Goal: Task Accomplishment & Management: Use online tool/utility

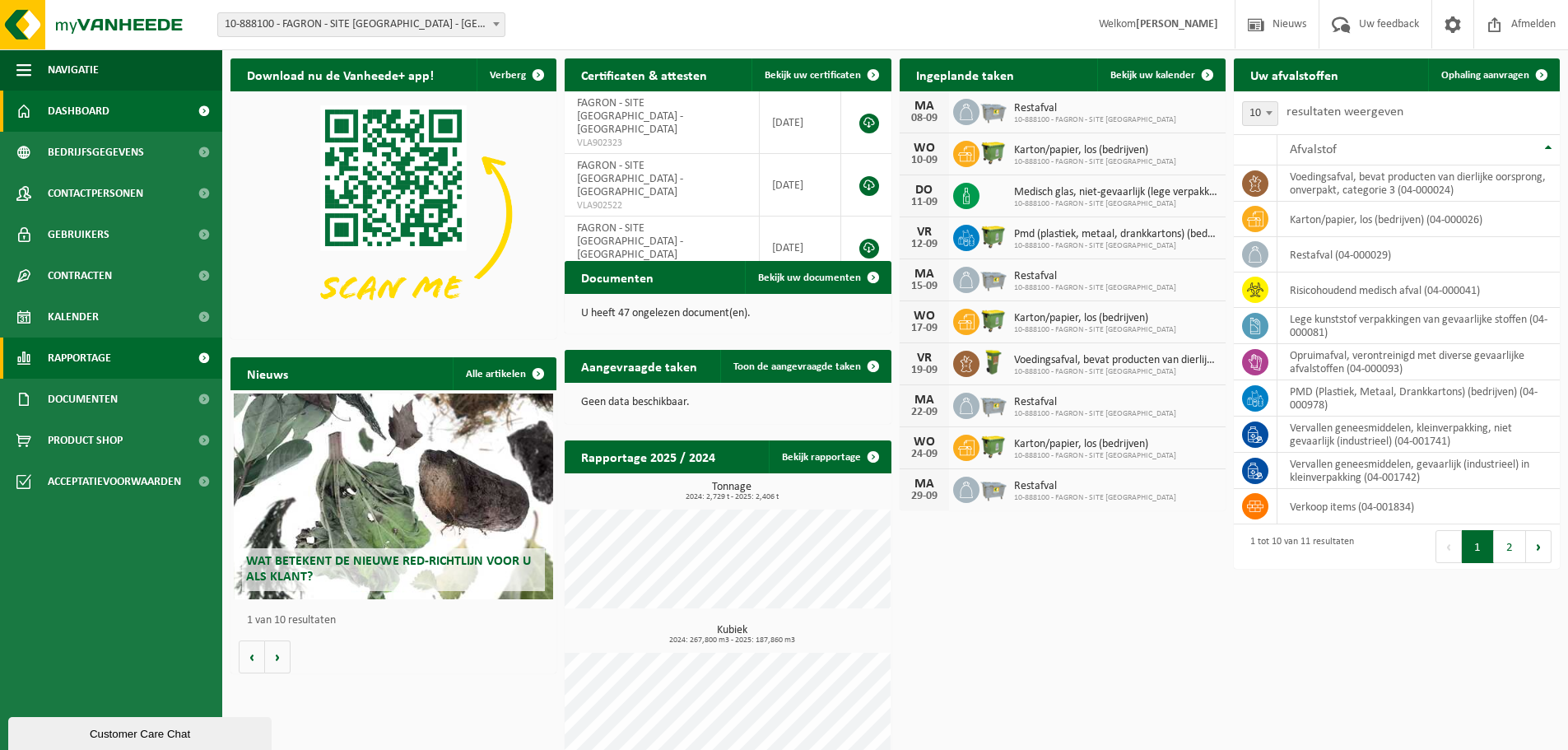
click at [205, 358] on span at bounding box center [204, 358] width 37 height 41
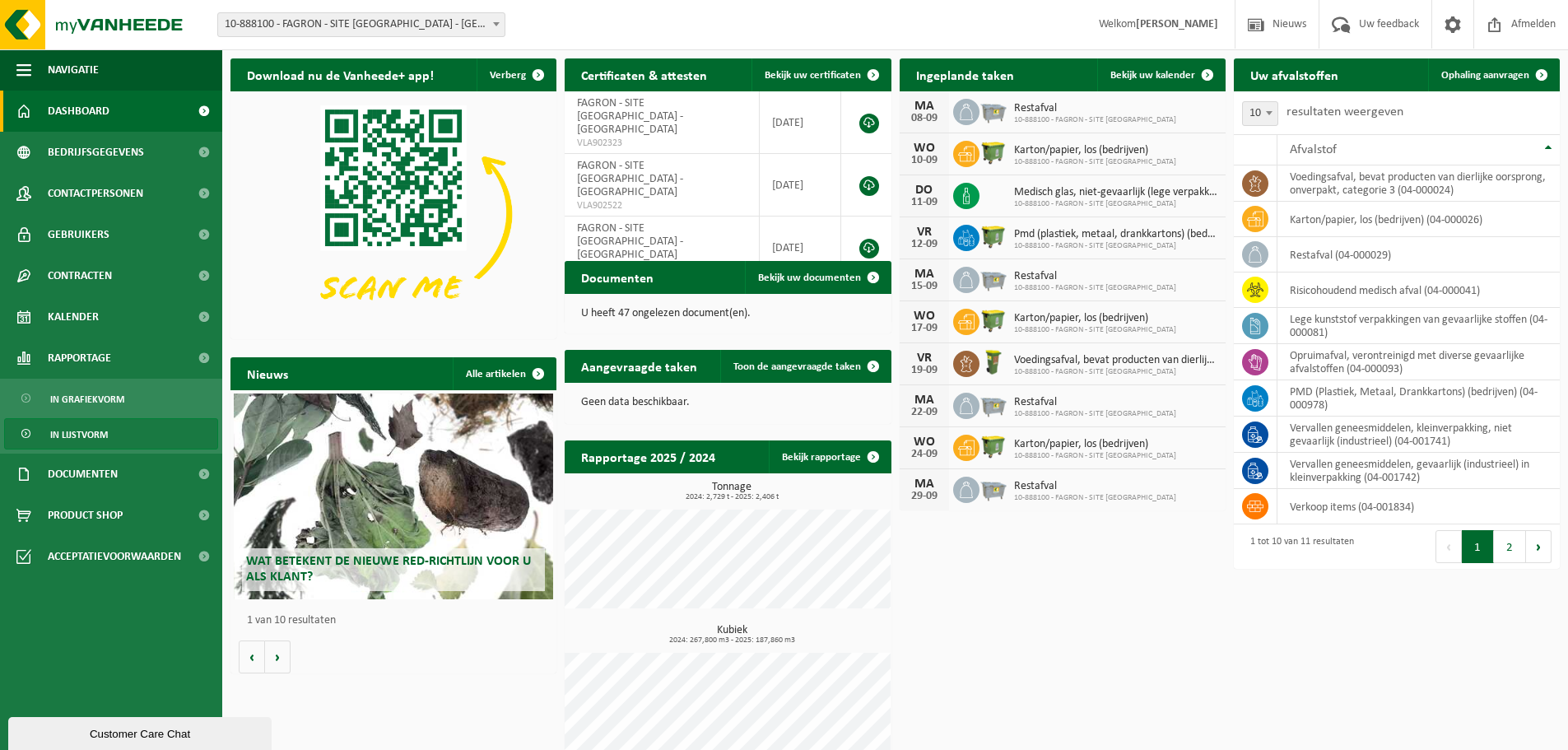
drag, startPoint x: 104, startPoint y: 443, endPoint x: 123, endPoint y: 441, distance: 19.1
click at [104, 443] on span "In lijstvorm" at bounding box center [80, 435] width 58 height 31
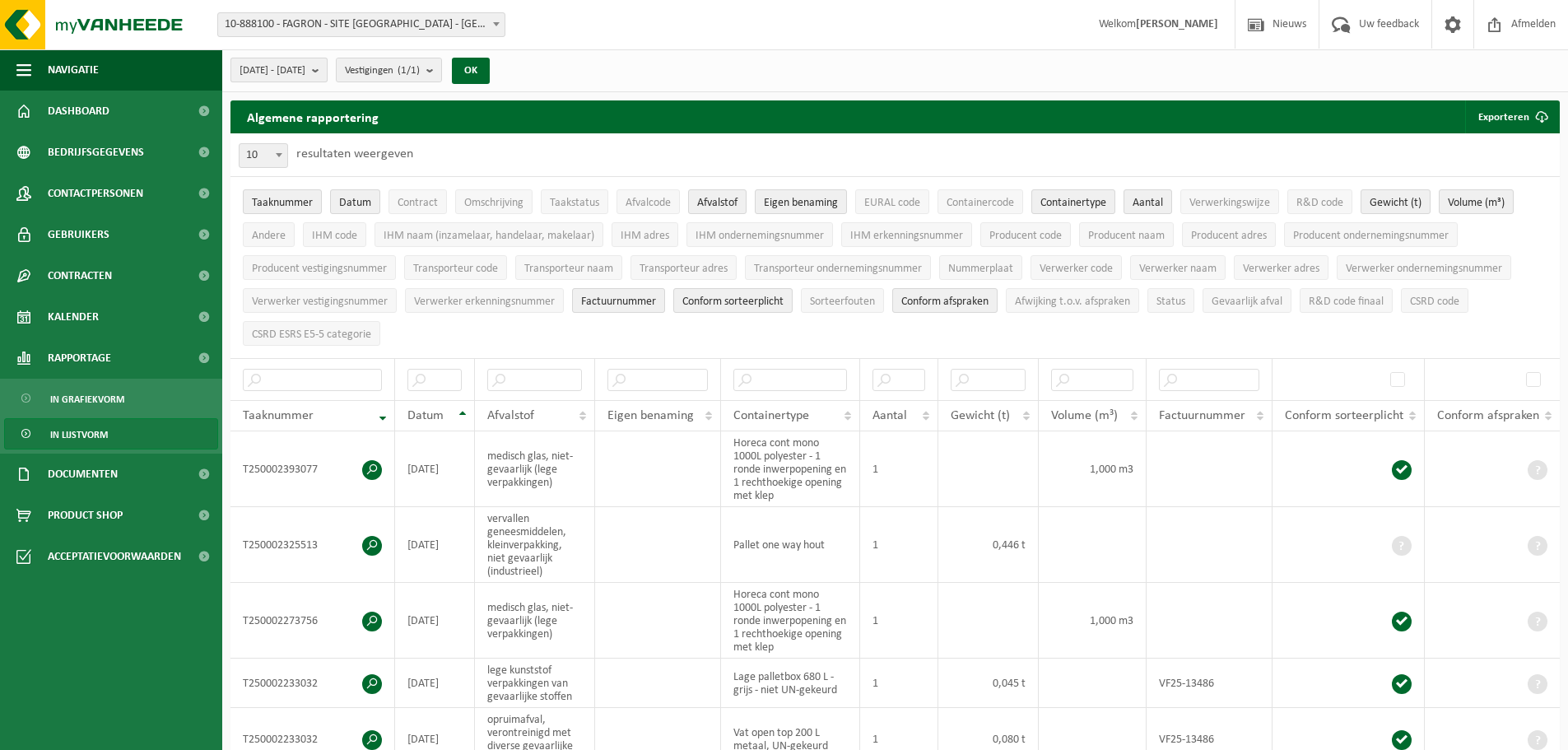
click at [327, 66] on b "submit" at bounding box center [320, 70] width 15 height 23
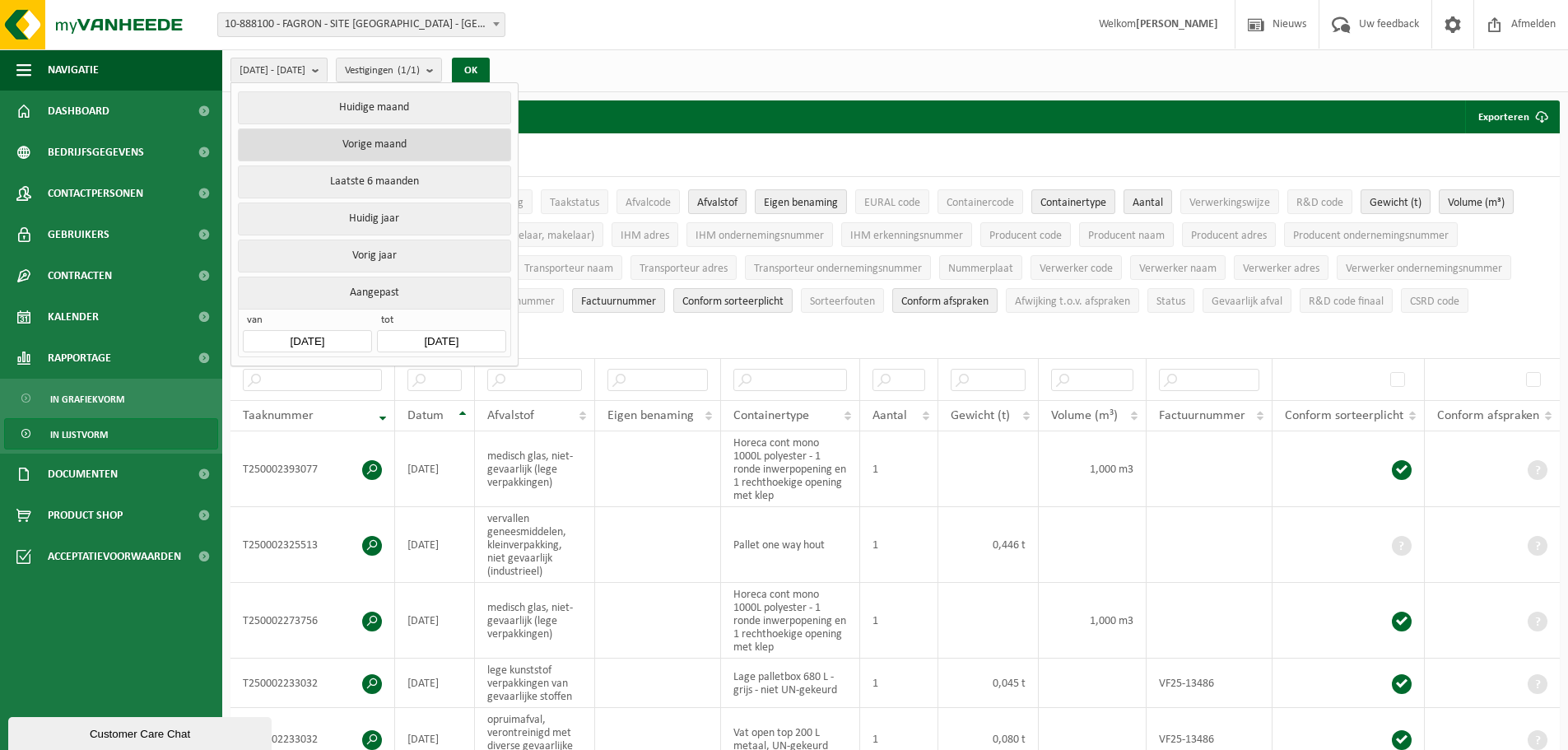
click at [389, 146] on button "Vorige maand" at bounding box center [374, 145] width 273 height 33
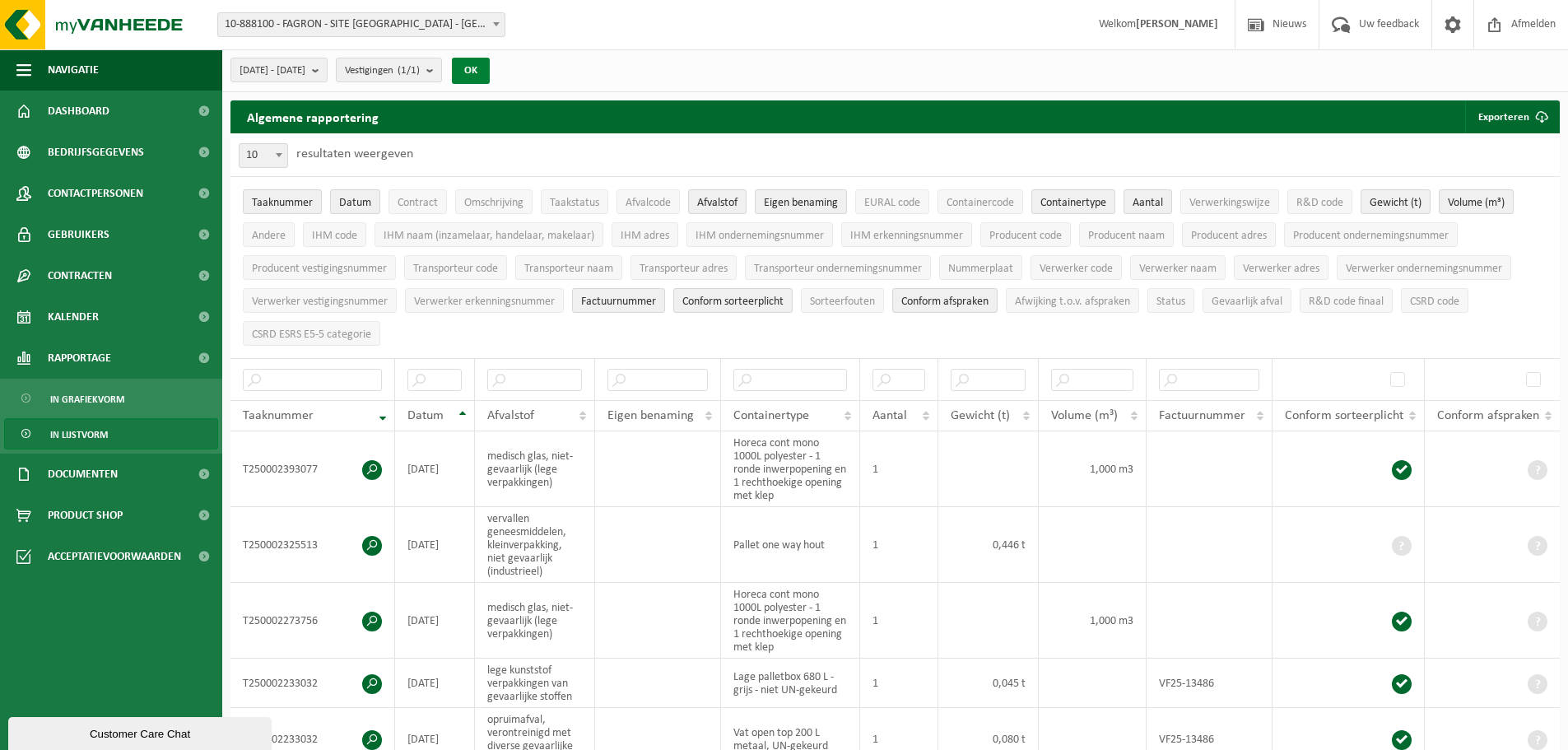
click at [490, 65] on button "OK" at bounding box center [471, 71] width 38 height 27
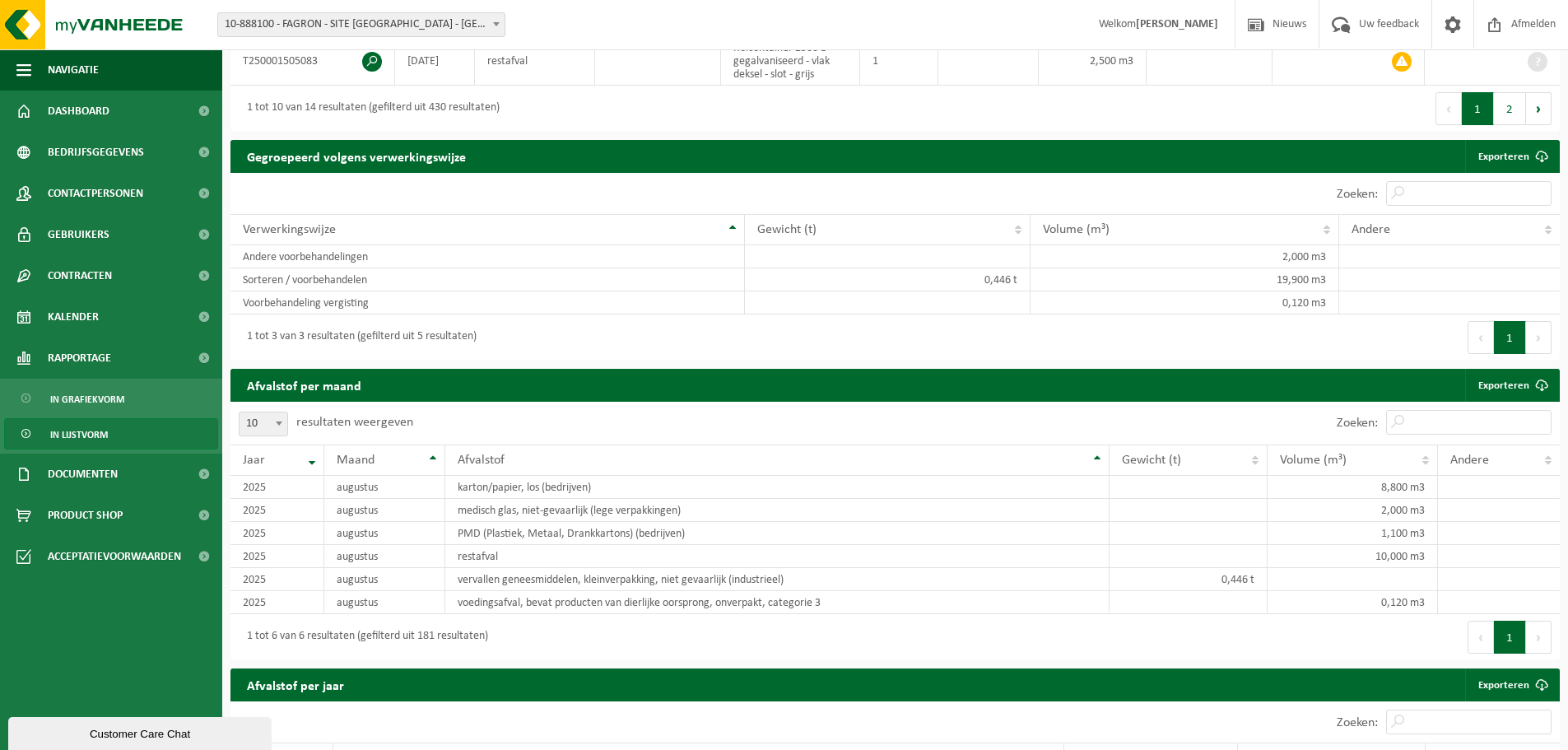
scroll to position [988, 0]
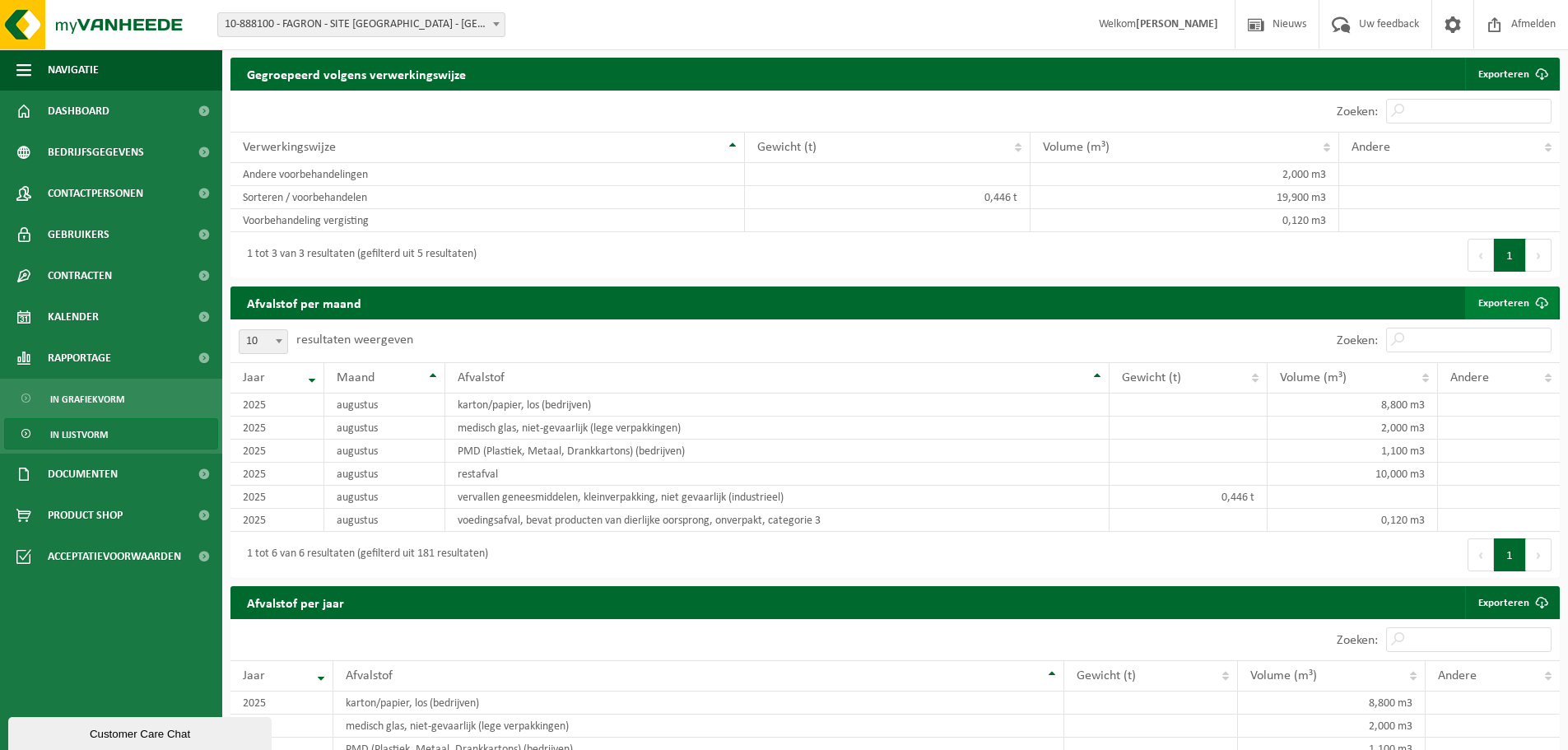
click at [1521, 320] on link "Exporteren" at bounding box center [1512, 303] width 93 height 33
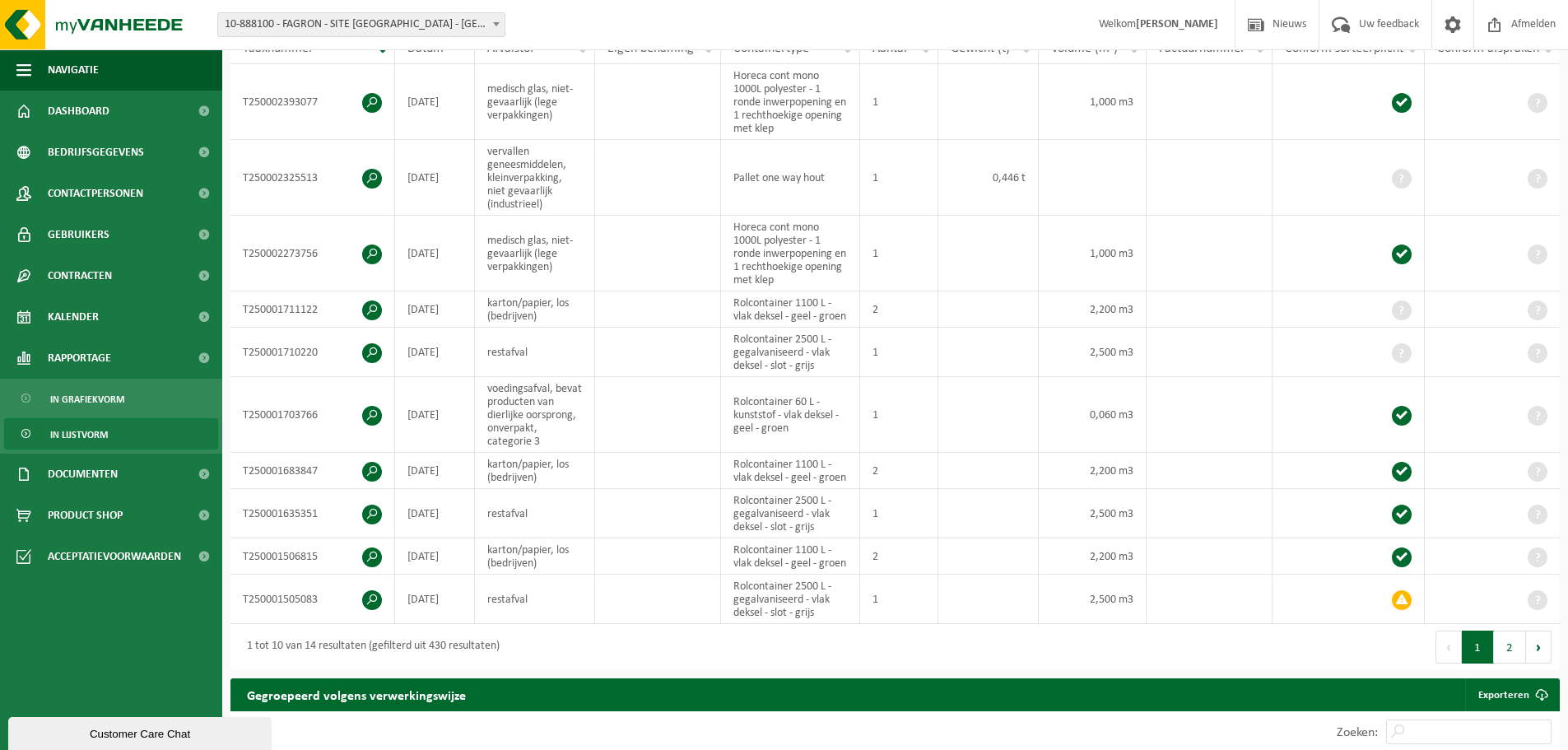
scroll to position [0, 0]
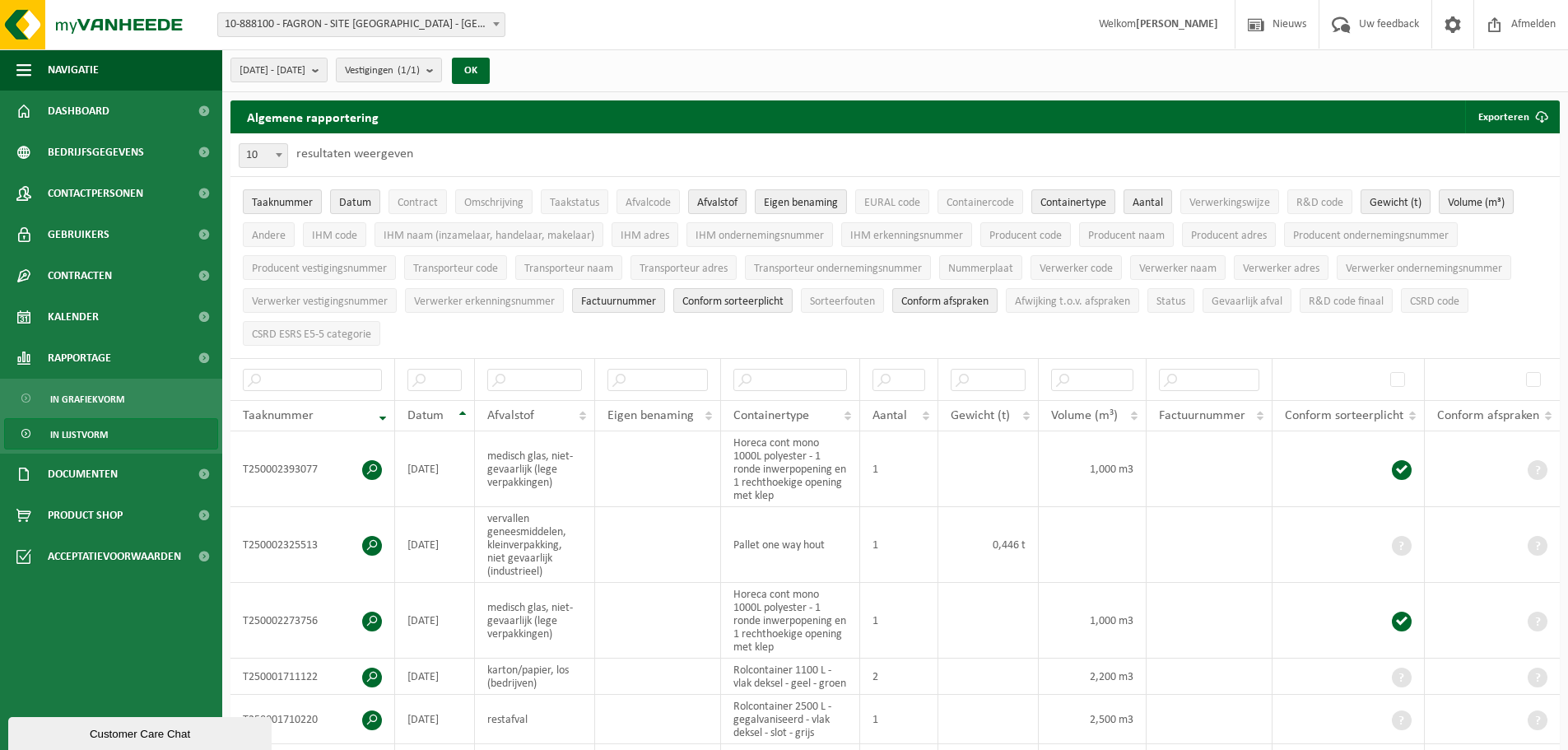
click at [356, 55] on div "[DATE] - [DATE] Huidige maand Vorige maand Laatste 6 maanden Huidig jaar Vorig …" at bounding box center [364, 70] width 286 height 36
click at [327, 68] on button "[DATE] - [DATE]" at bounding box center [278, 70] width 97 height 25
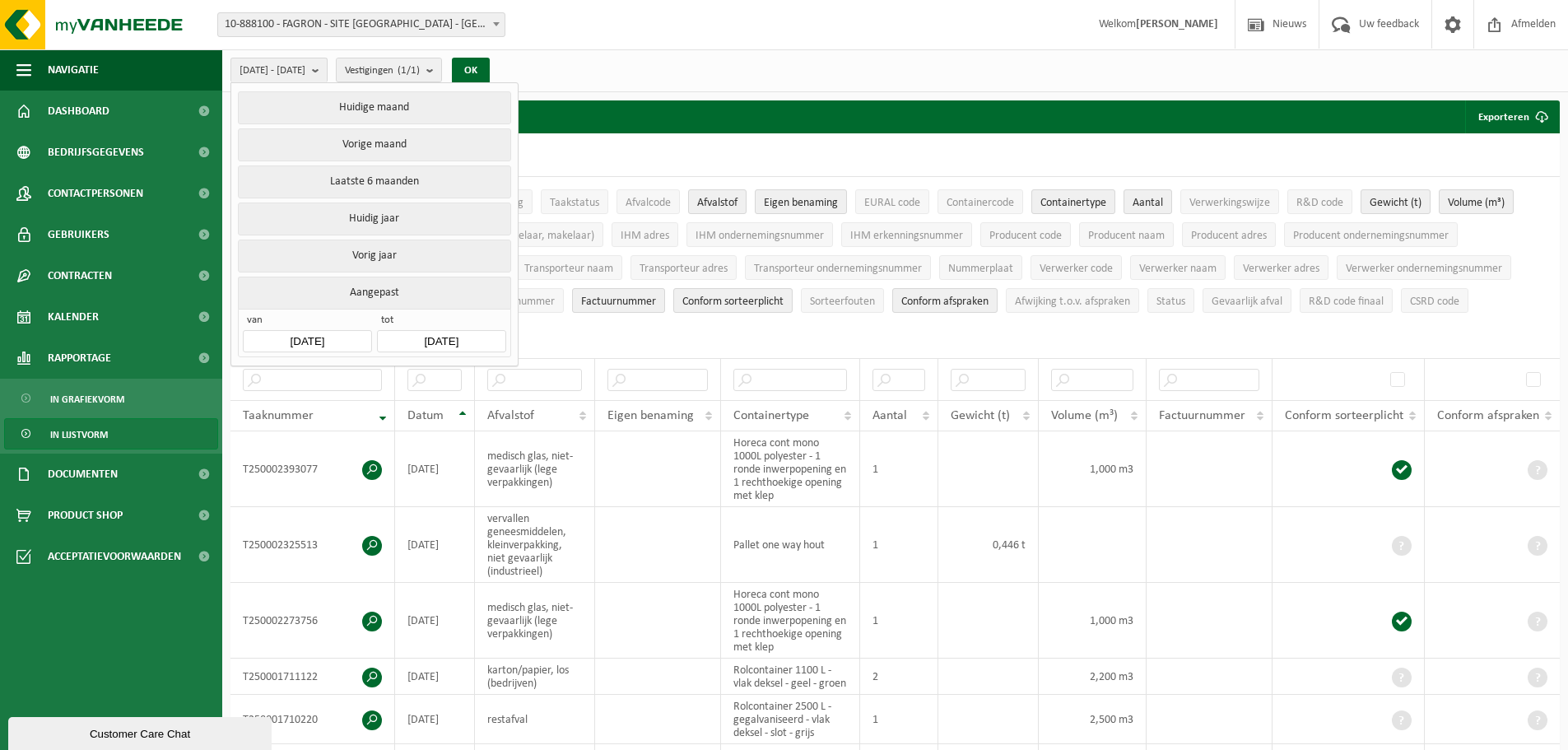
click at [353, 333] on input "[DATE]" at bounding box center [306, 341] width 128 height 22
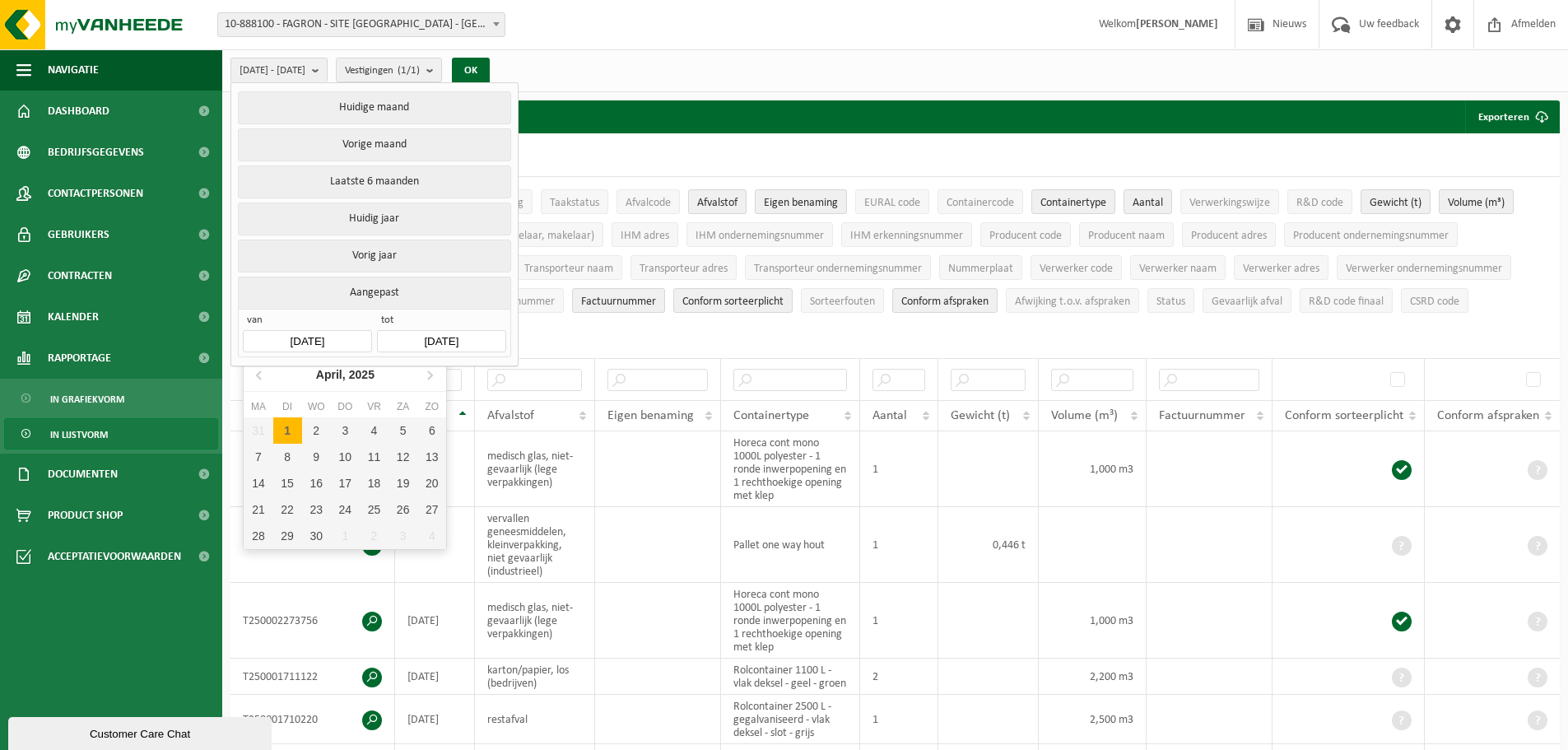
drag, startPoint x: 260, startPoint y: 374, endPoint x: 424, endPoint y: 372, distance: 164.0
click at [416, 374] on nav "[DATE]" at bounding box center [345, 375] width 202 height 34
click at [424, 372] on icon at bounding box center [430, 375] width 27 height 27
click at [433, 368] on icon at bounding box center [430, 375] width 27 height 27
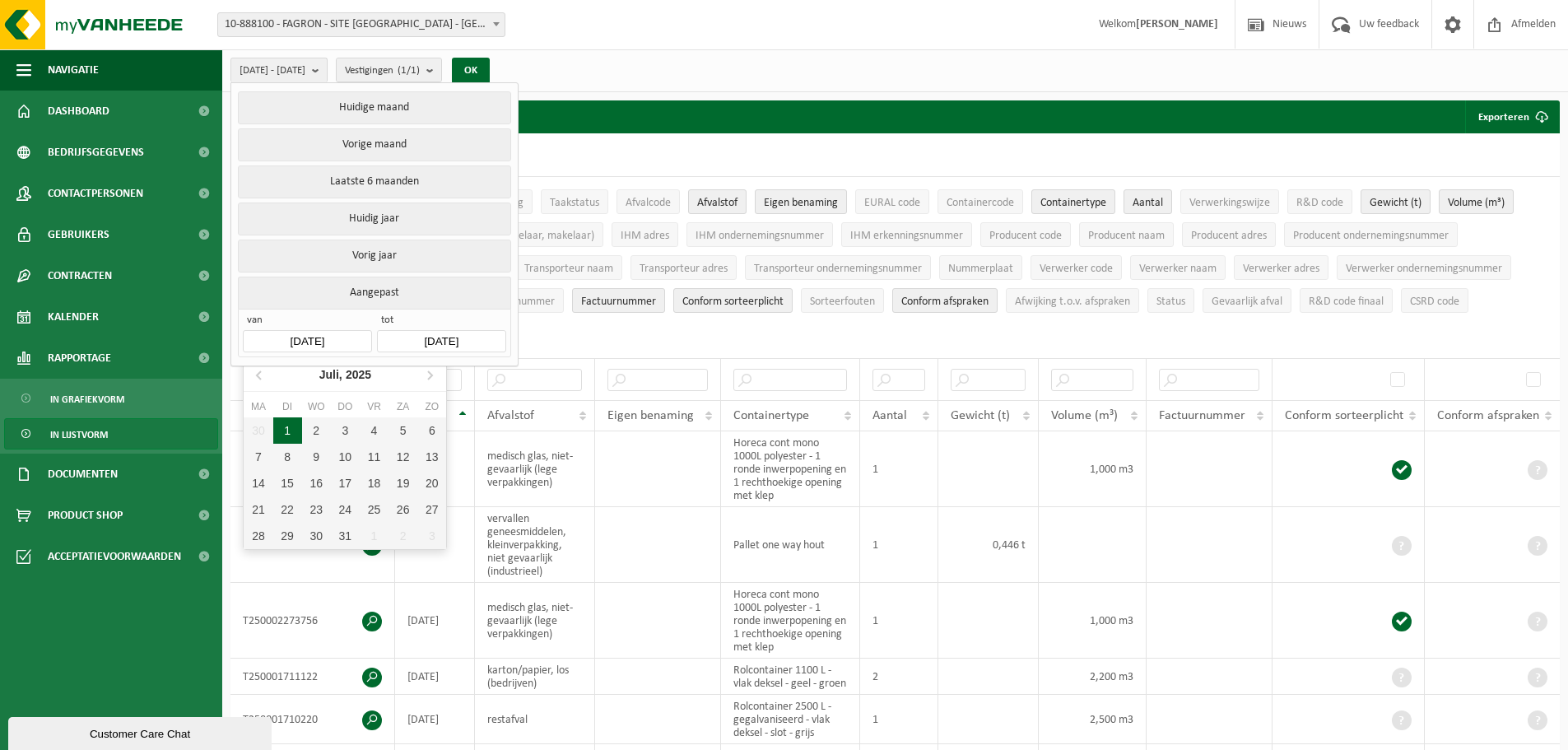
click at [294, 428] on div "1" at bounding box center [287, 431] width 29 height 27
type input "[DATE]"
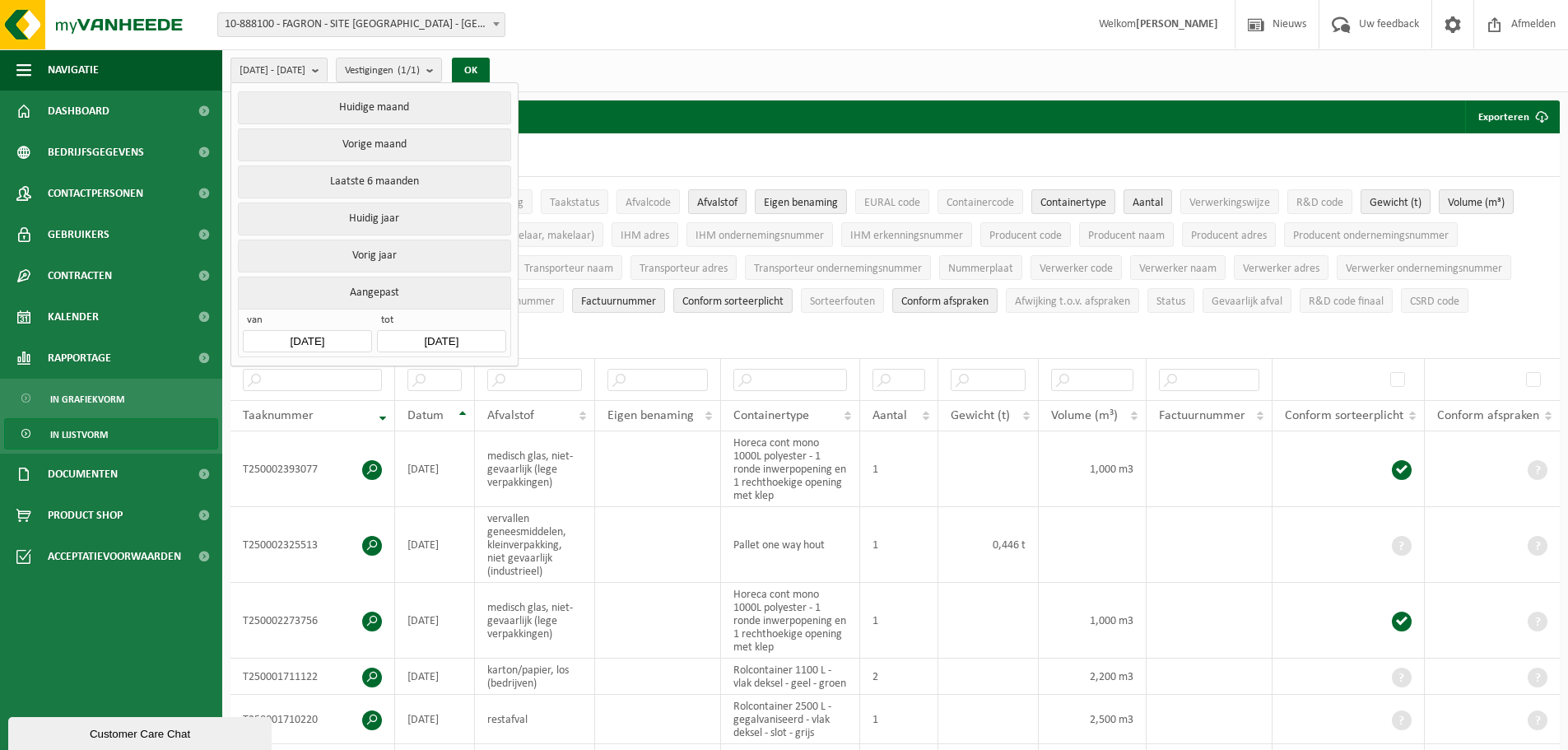
click at [465, 336] on input "[DATE]" at bounding box center [441, 341] width 128 height 22
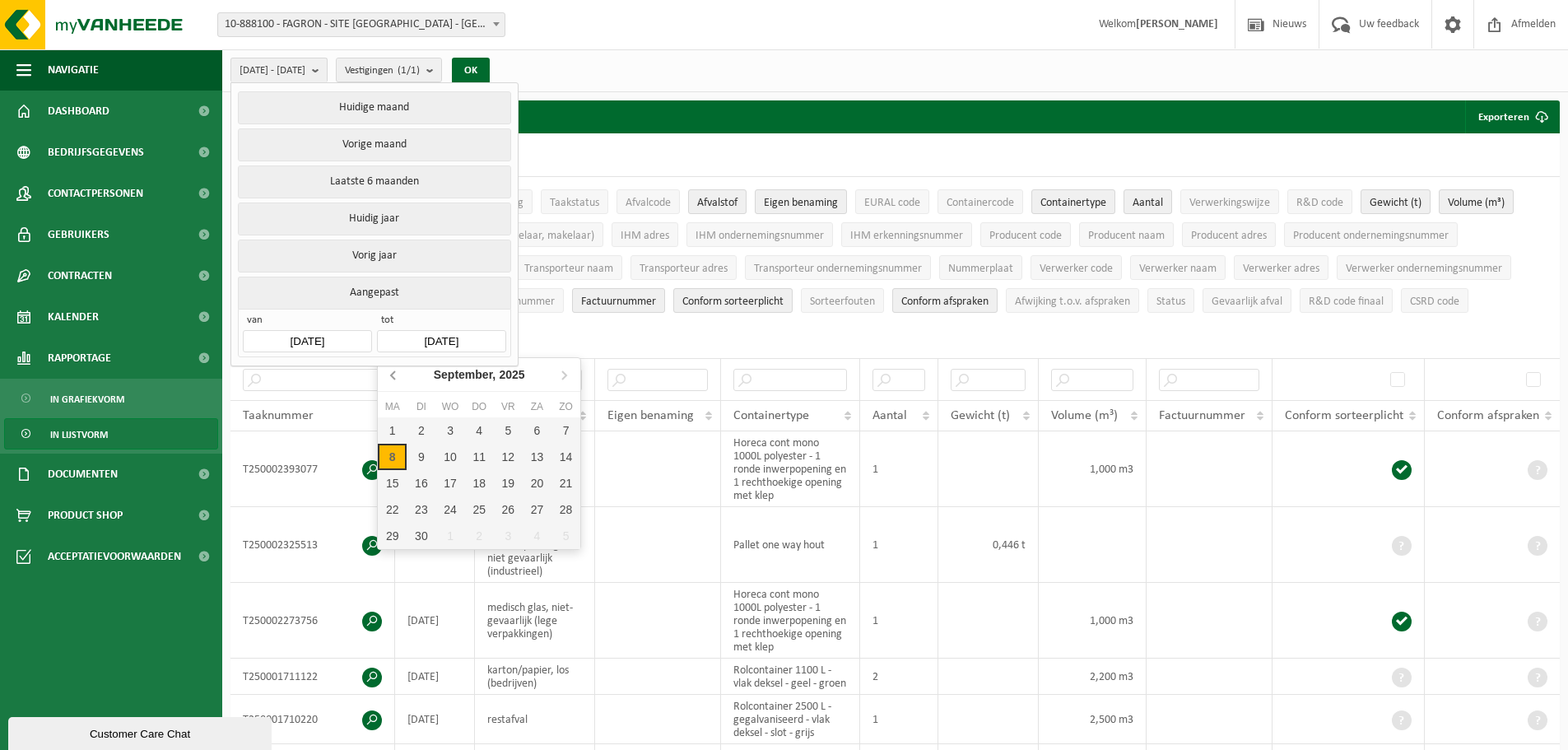
click at [389, 373] on icon at bounding box center [394, 375] width 27 height 27
drag, startPoint x: 389, startPoint y: 373, endPoint x: 408, endPoint y: 385, distance: 22.5
click at [391, 374] on icon at bounding box center [394, 375] width 27 height 27
click at [483, 530] on div "31" at bounding box center [479, 536] width 29 height 27
type input "[DATE]"
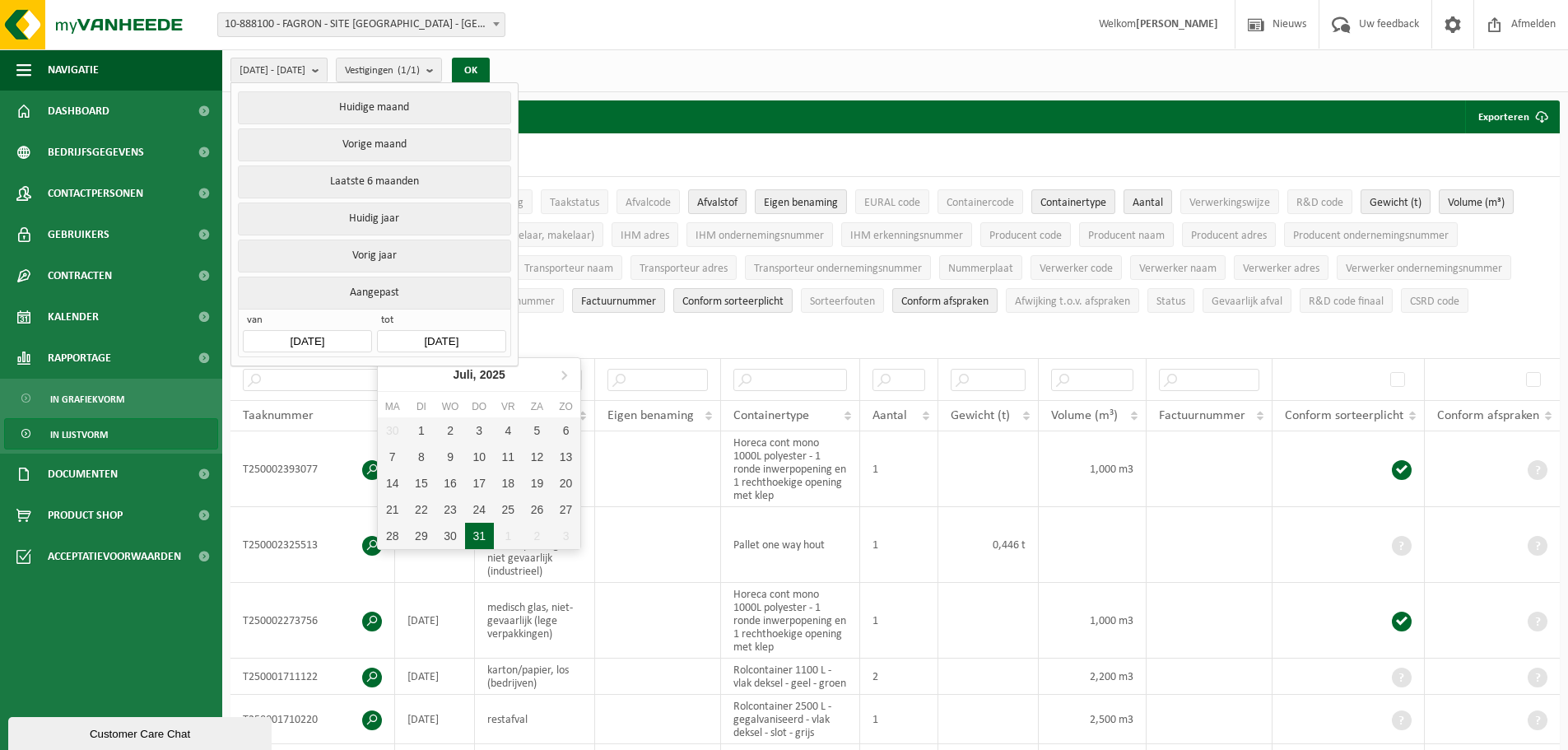
type input "[DATE]"
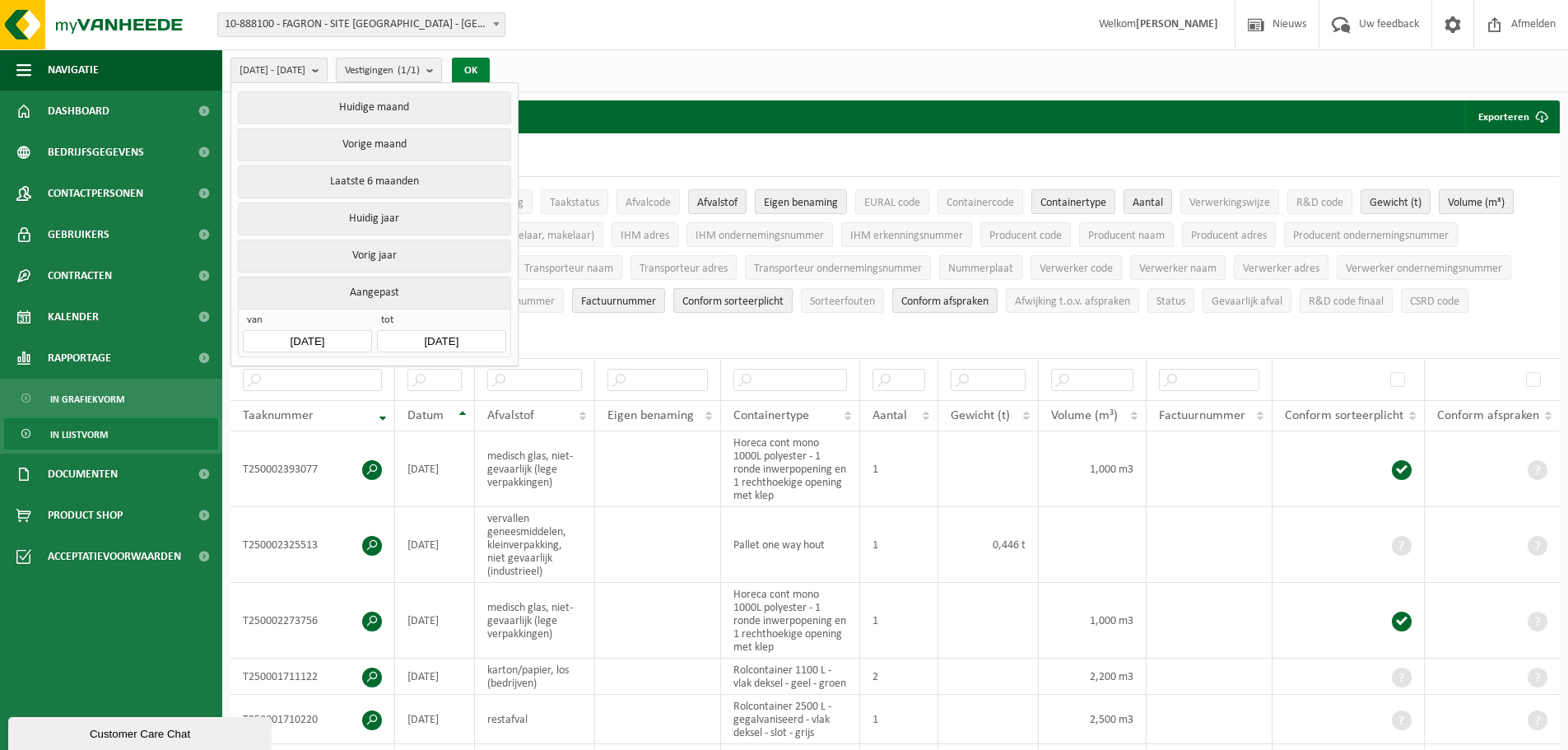
click at [490, 64] on button "OK" at bounding box center [471, 71] width 38 height 27
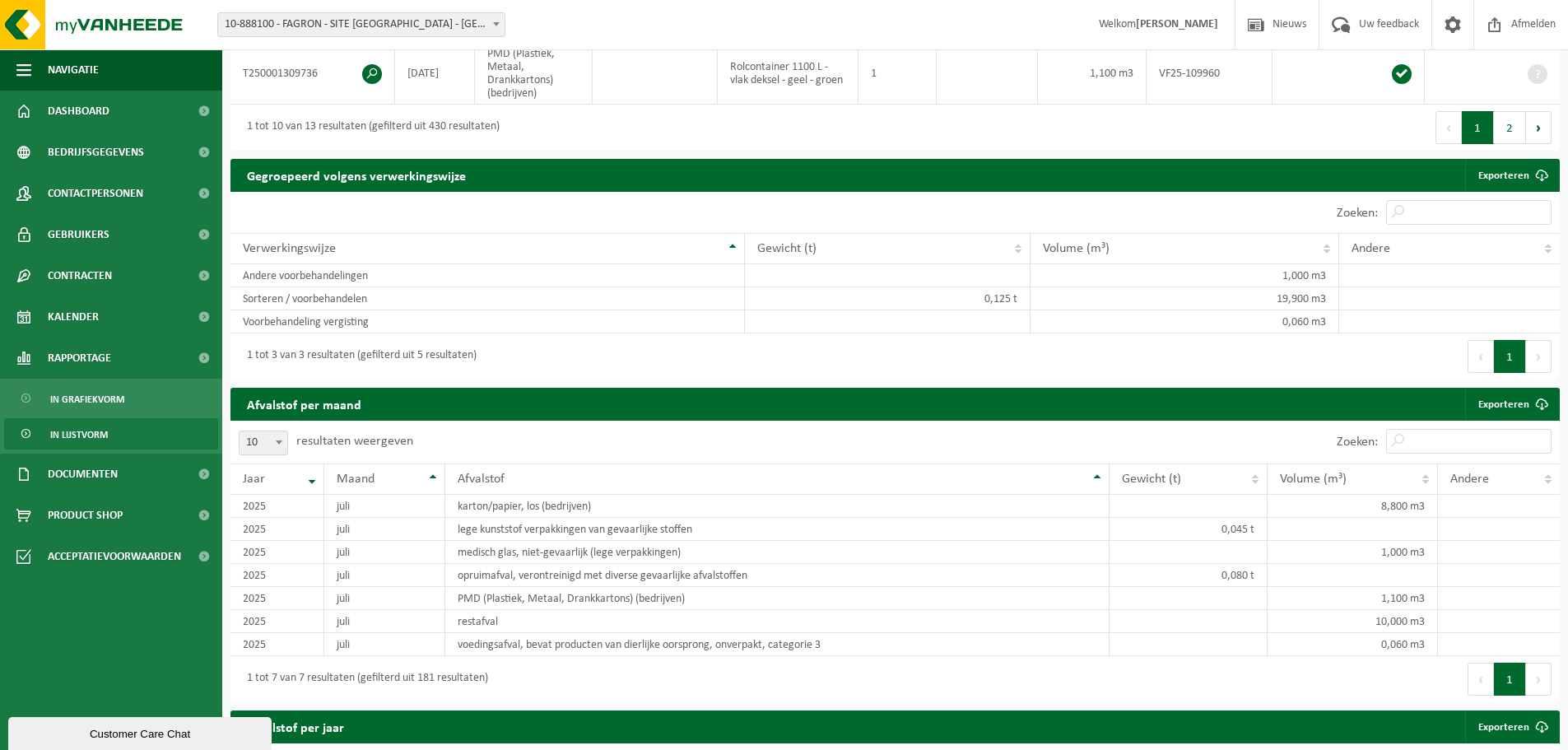
scroll to position [988, 0]
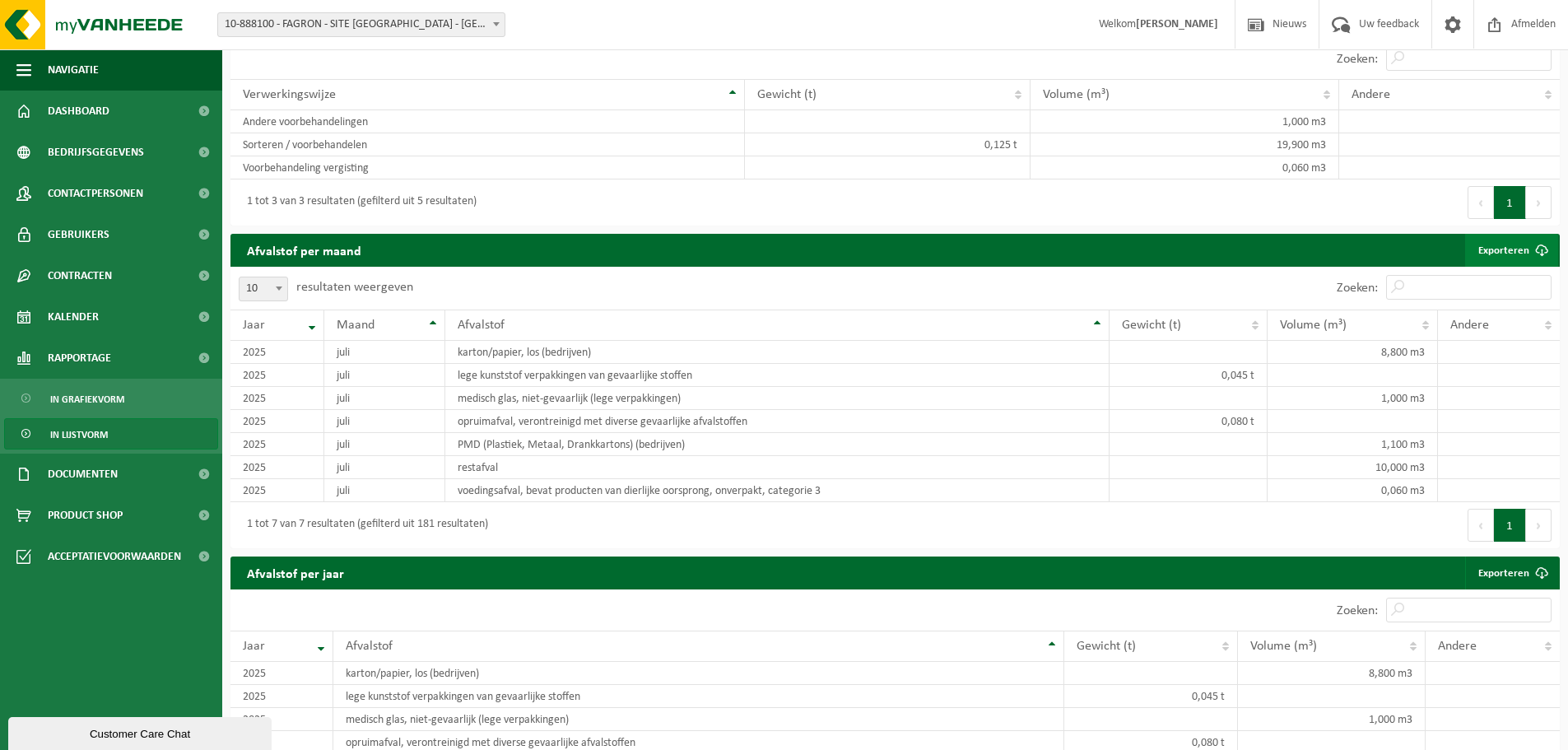
click at [1491, 244] on link "Exporteren" at bounding box center [1512, 250] width 93 height 33
click at [1508, 240] on link "Exporteren" at bounding box center [1512, 250] width 93 height 33
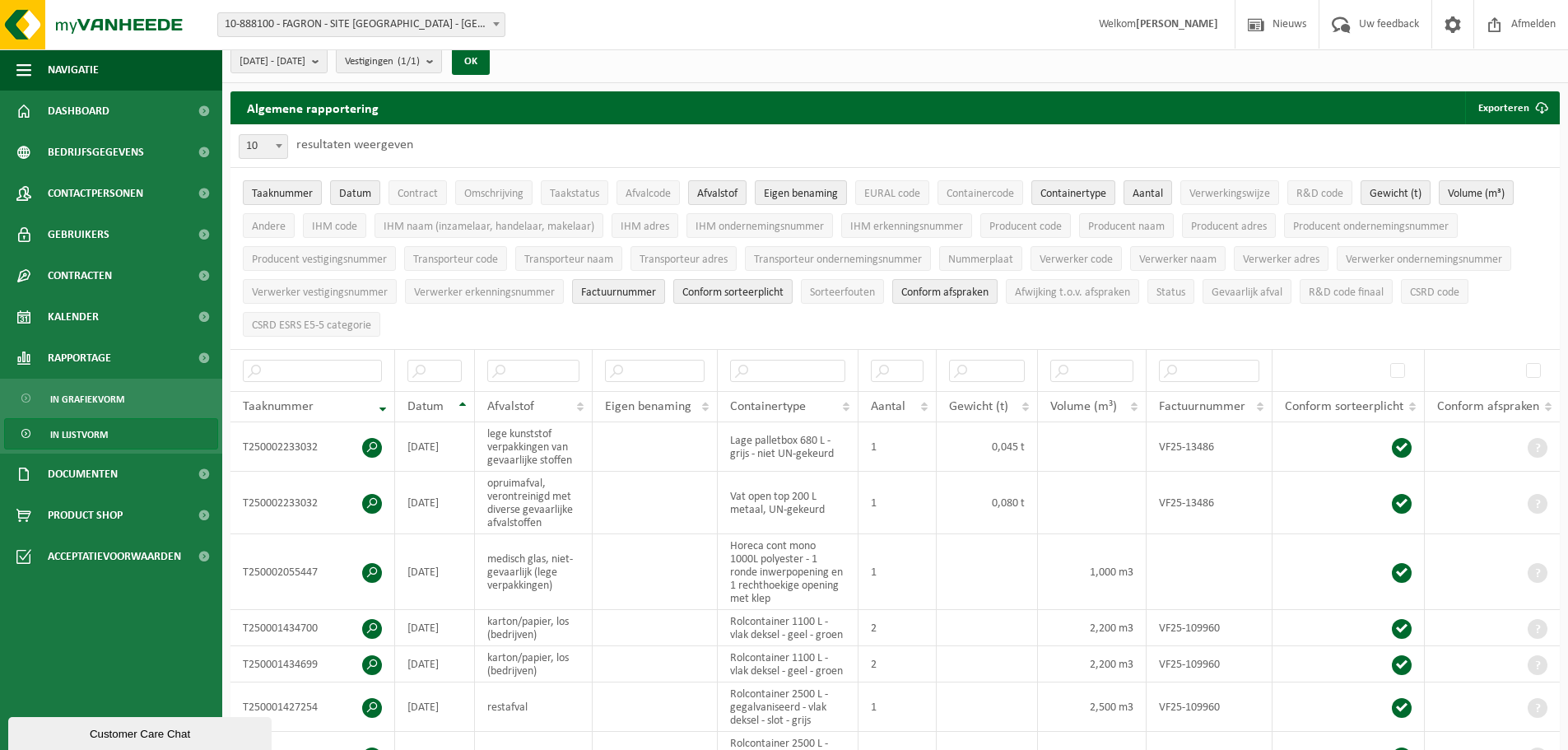
scroll to position [0, 0]
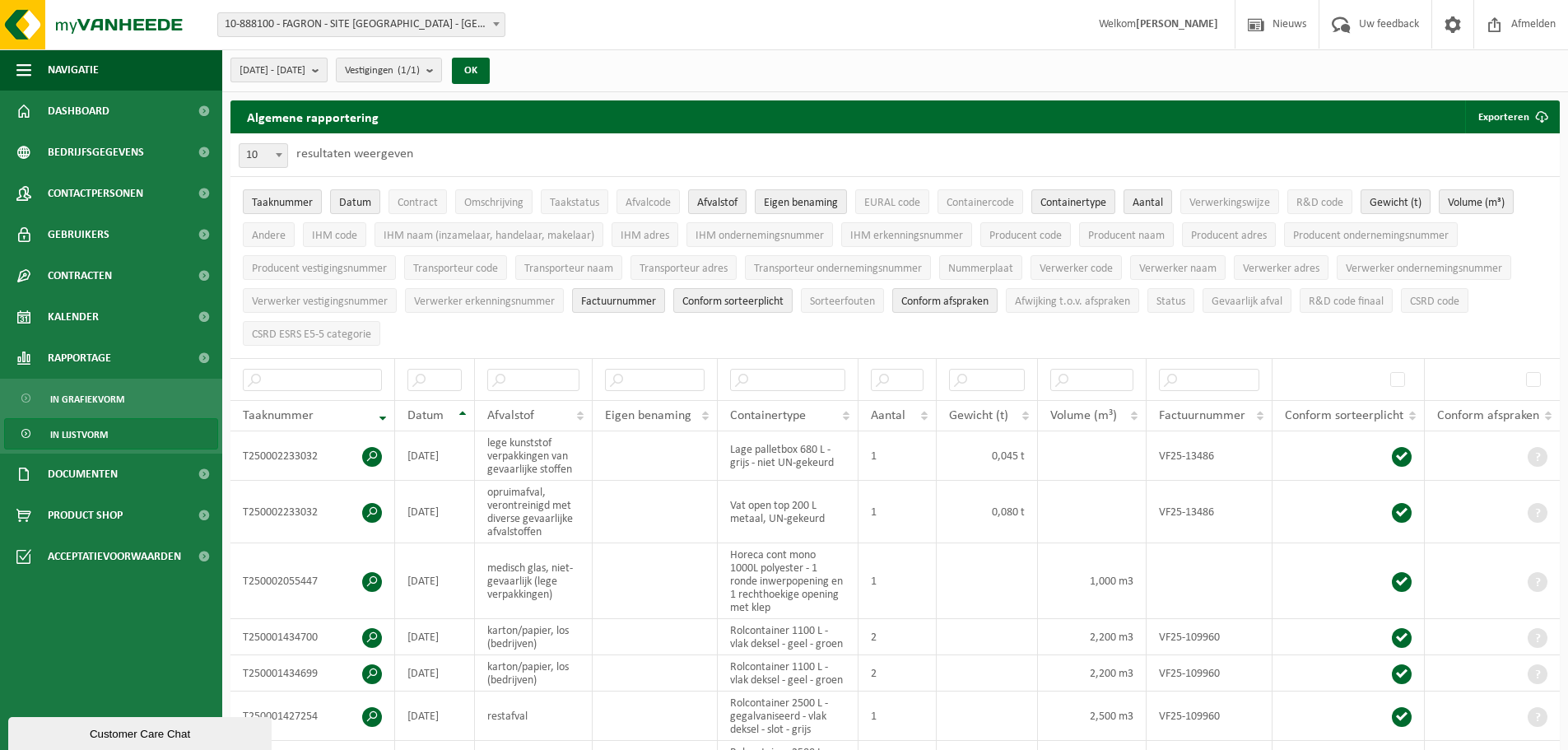
click at [327, 62] on b "submit" at bounding box center [320, 70] width 15 height 23
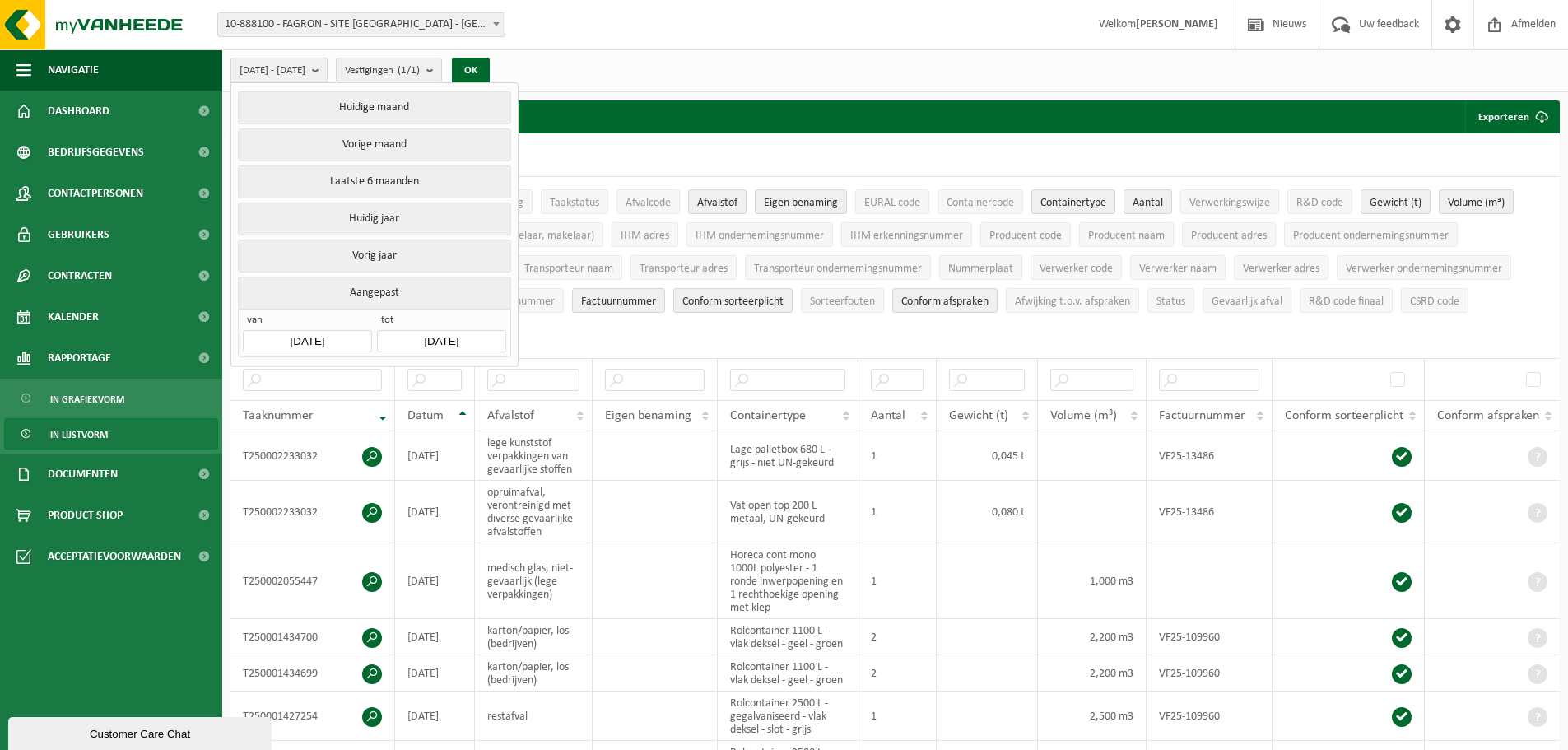
click at [370, 148] on button "Vorige maand" at bounding box center [374, 145] width 273 height 33
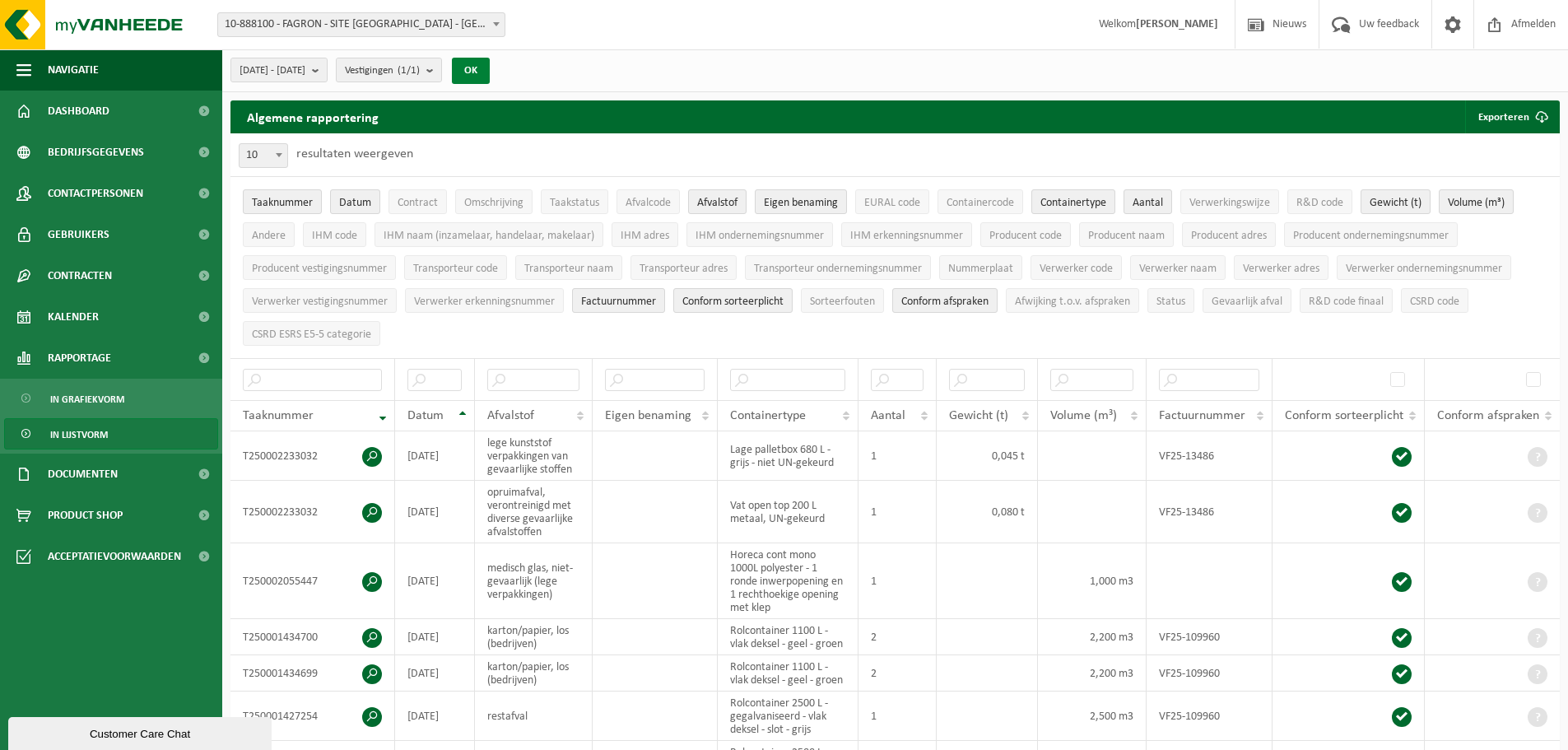
click at [490, 69] on button "OK" at bounding box center [471, 71] width 38 height 27
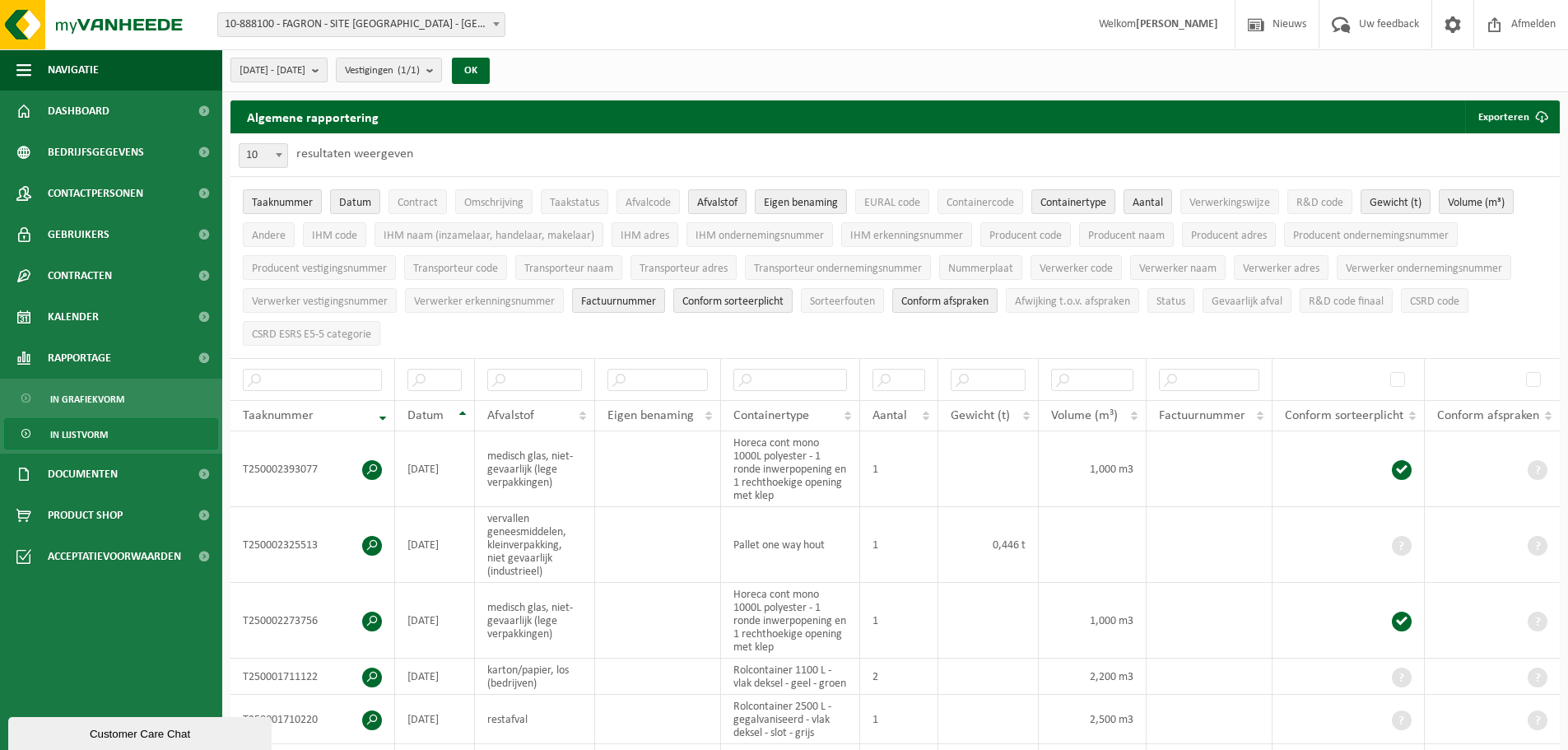
click at [306, 65] on span "[DATE] - [DATE]" at bounding box center [272, 71] width 65 height 25
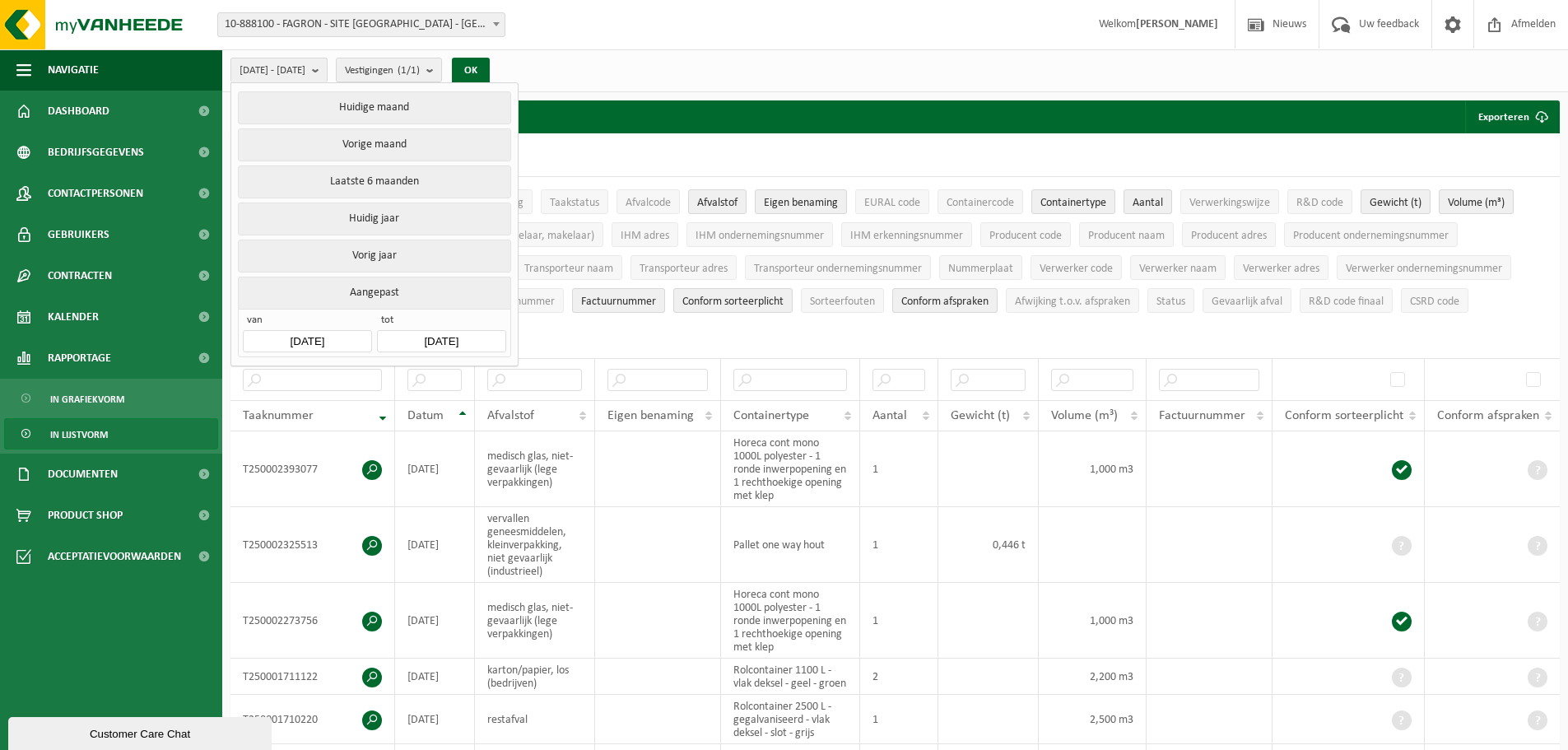
type textarea "0"
click at [289, 338] on input "[DATE]" at bounding box center [306, 341] width 128 height 22
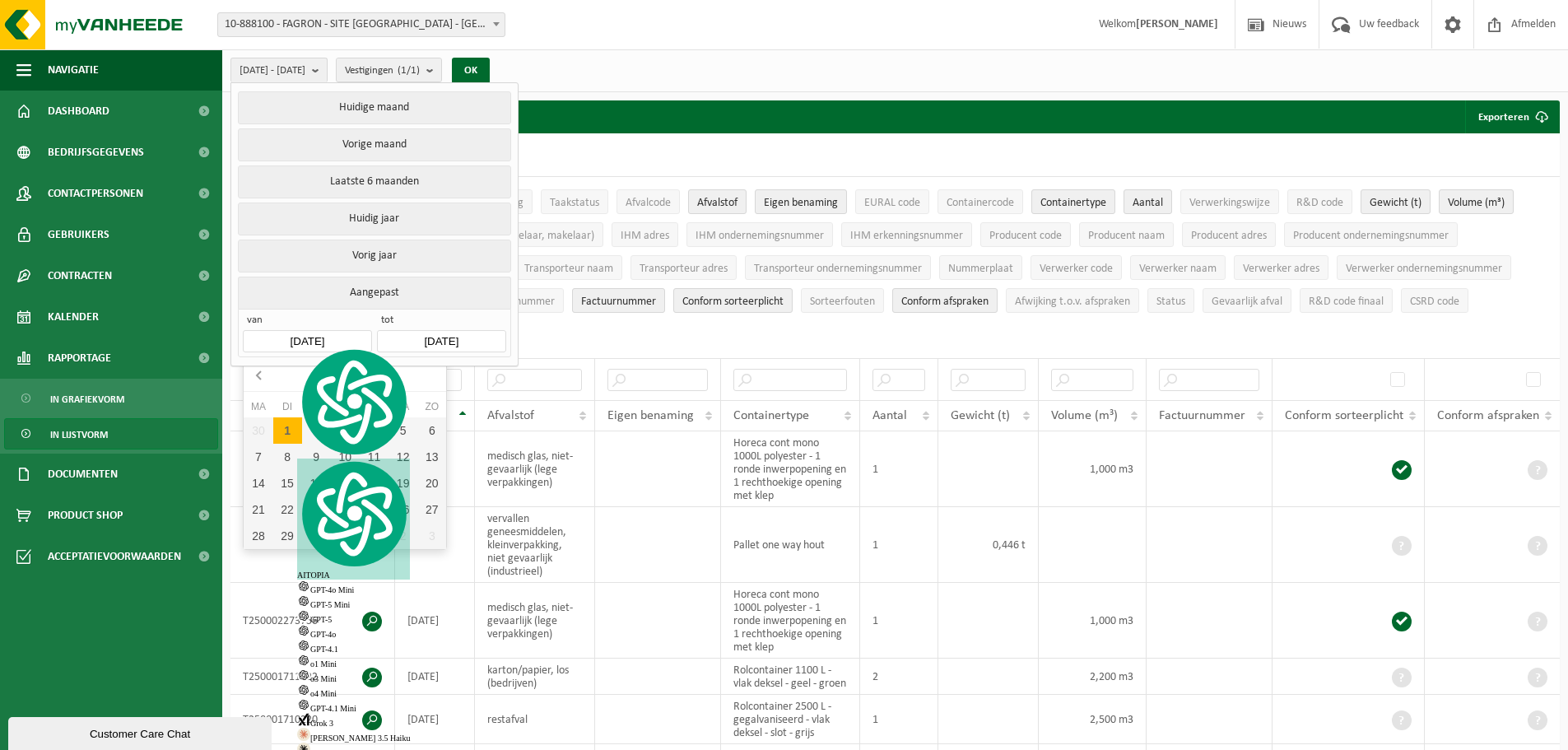
click at [257, 376] on icon at bounding box center [258, 375] width 4 height 8
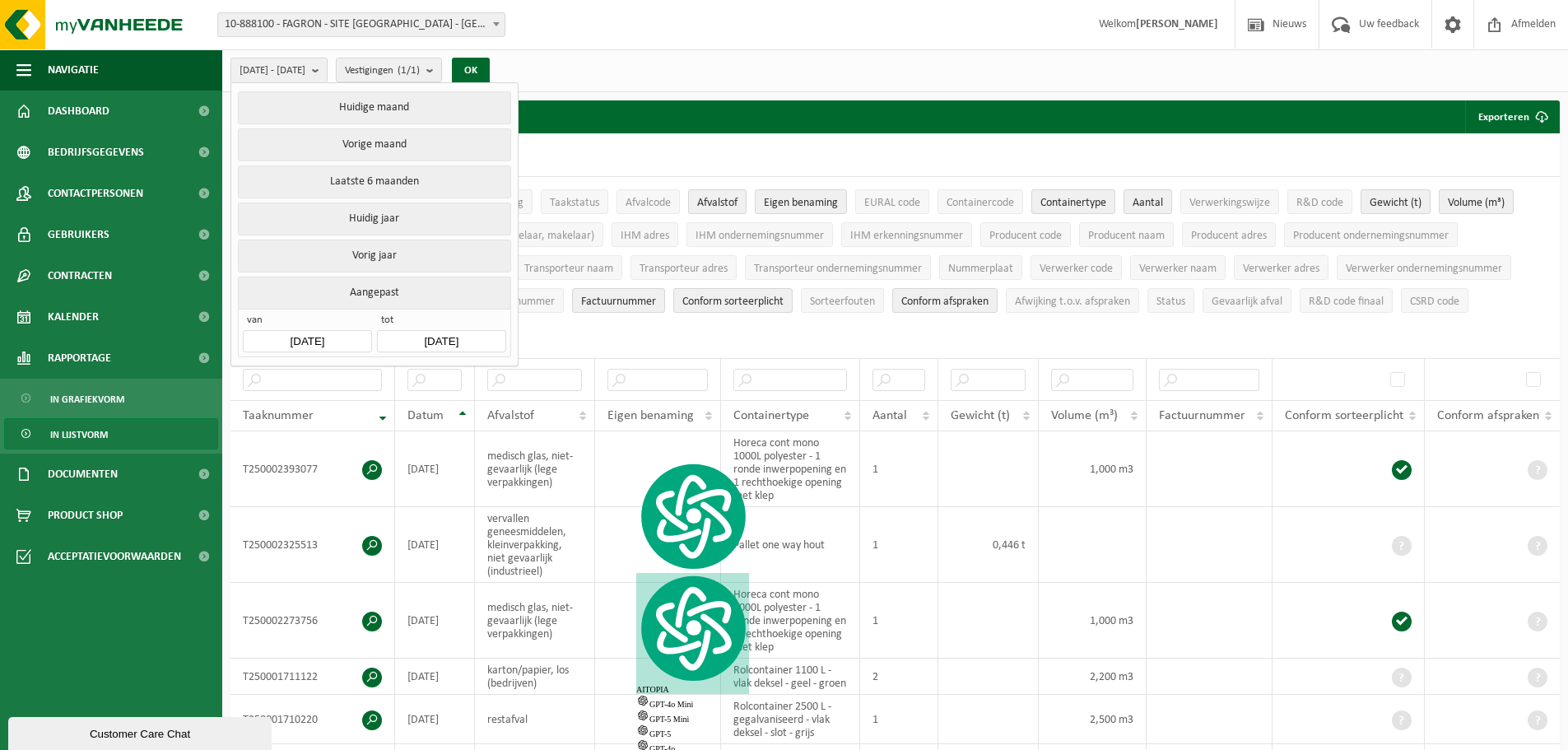
click at [350, 335] on input "[DATE]" at bounding box center [306, 341] width 128 height 22
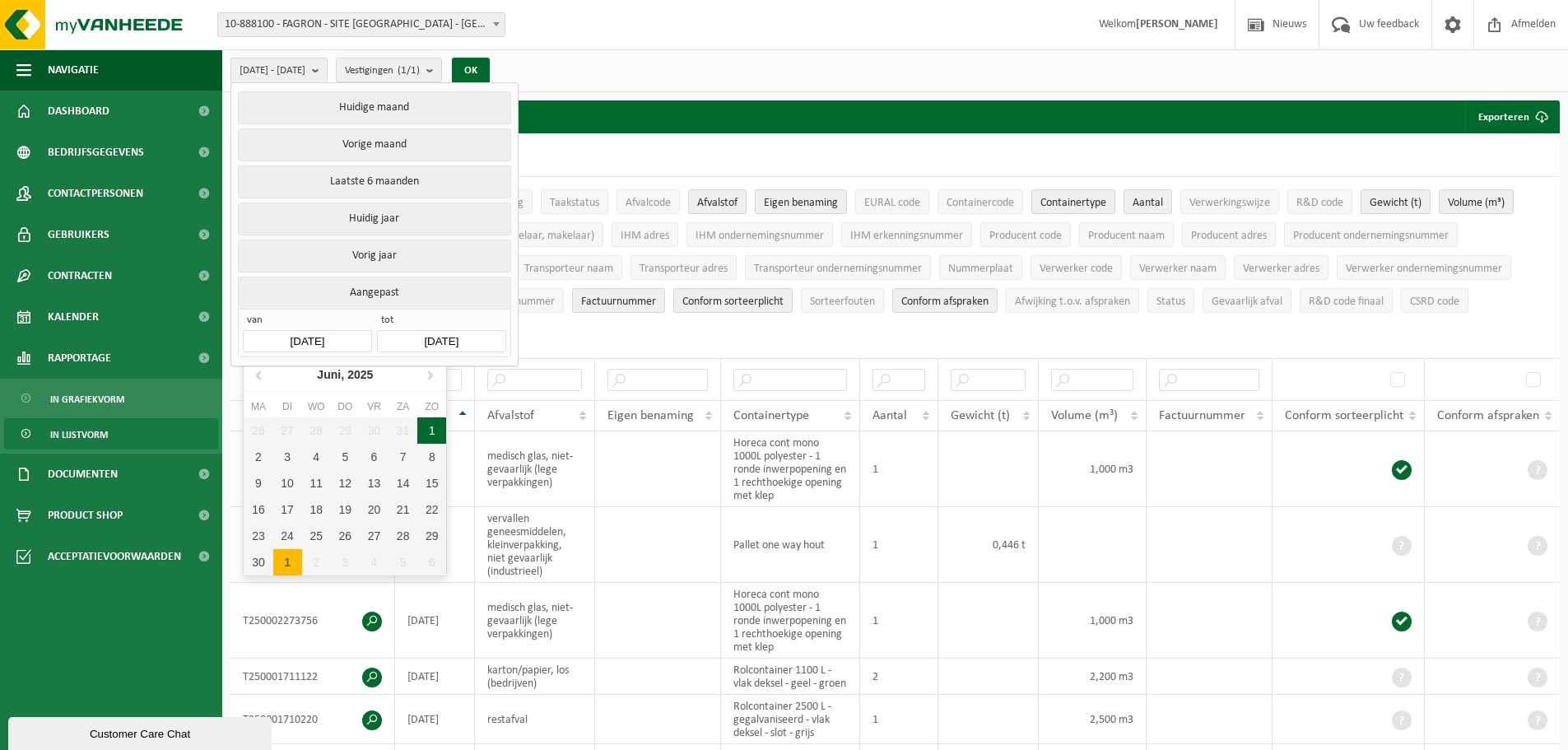
click at [439, 436] on div "1" at bounding box center [432, 431] width 29 height 27
type input "[DATE]"
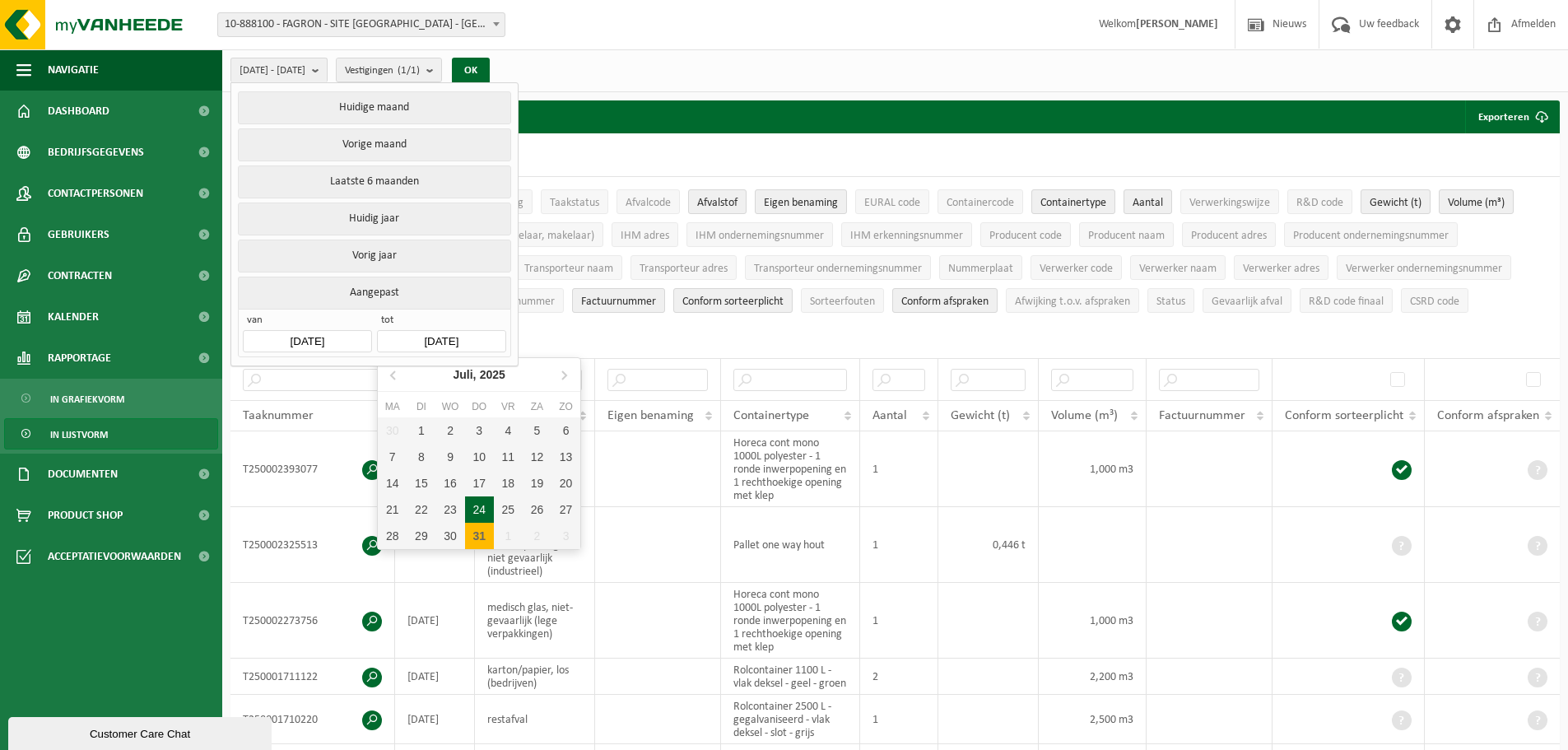
click at [470, 341] on input "[DATE]" at bounding box center [441, 341] width 128 height 22
click at [490, 67] on button "OK" at bounding box center [471, 71] width 38 height 27
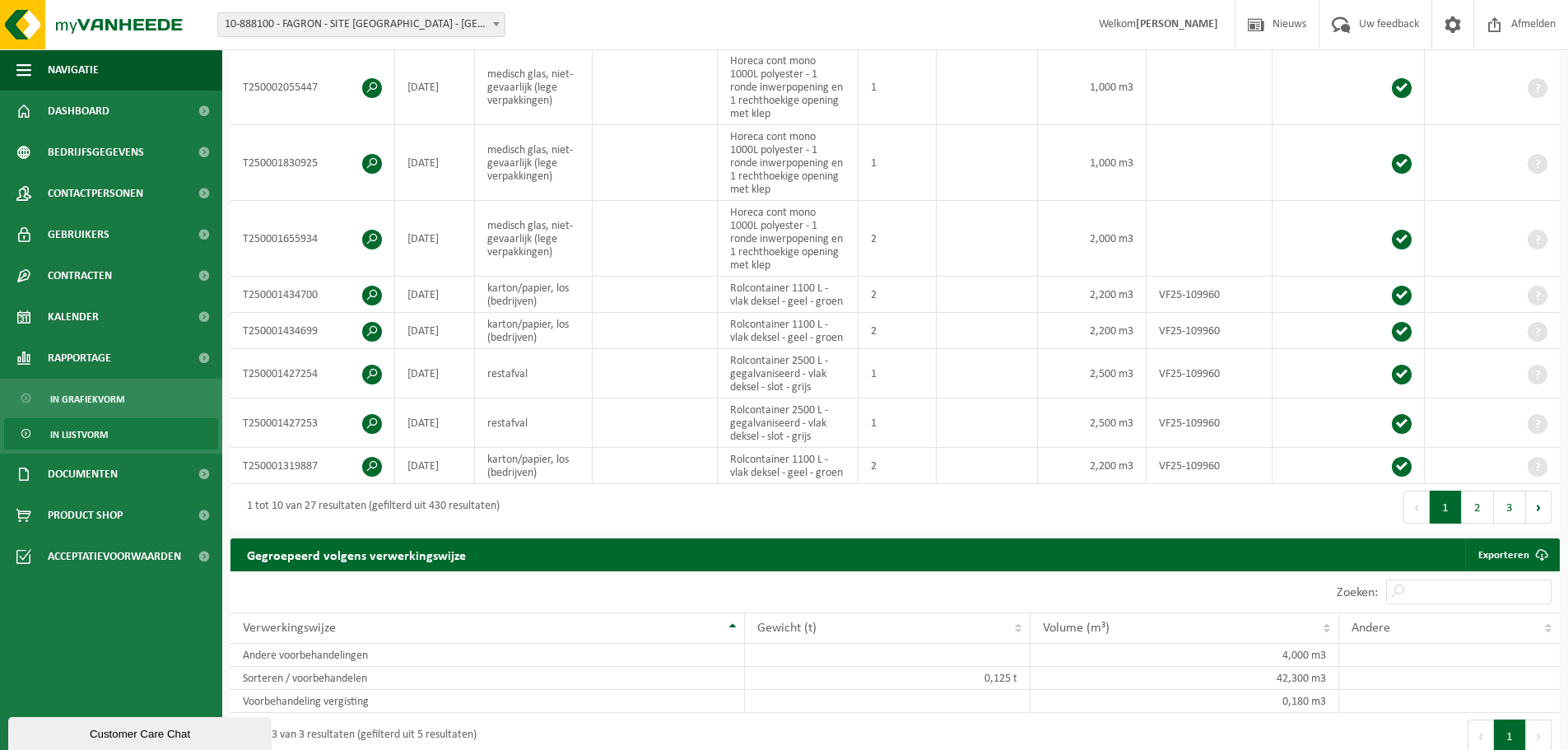
scroll to position [988, 0]
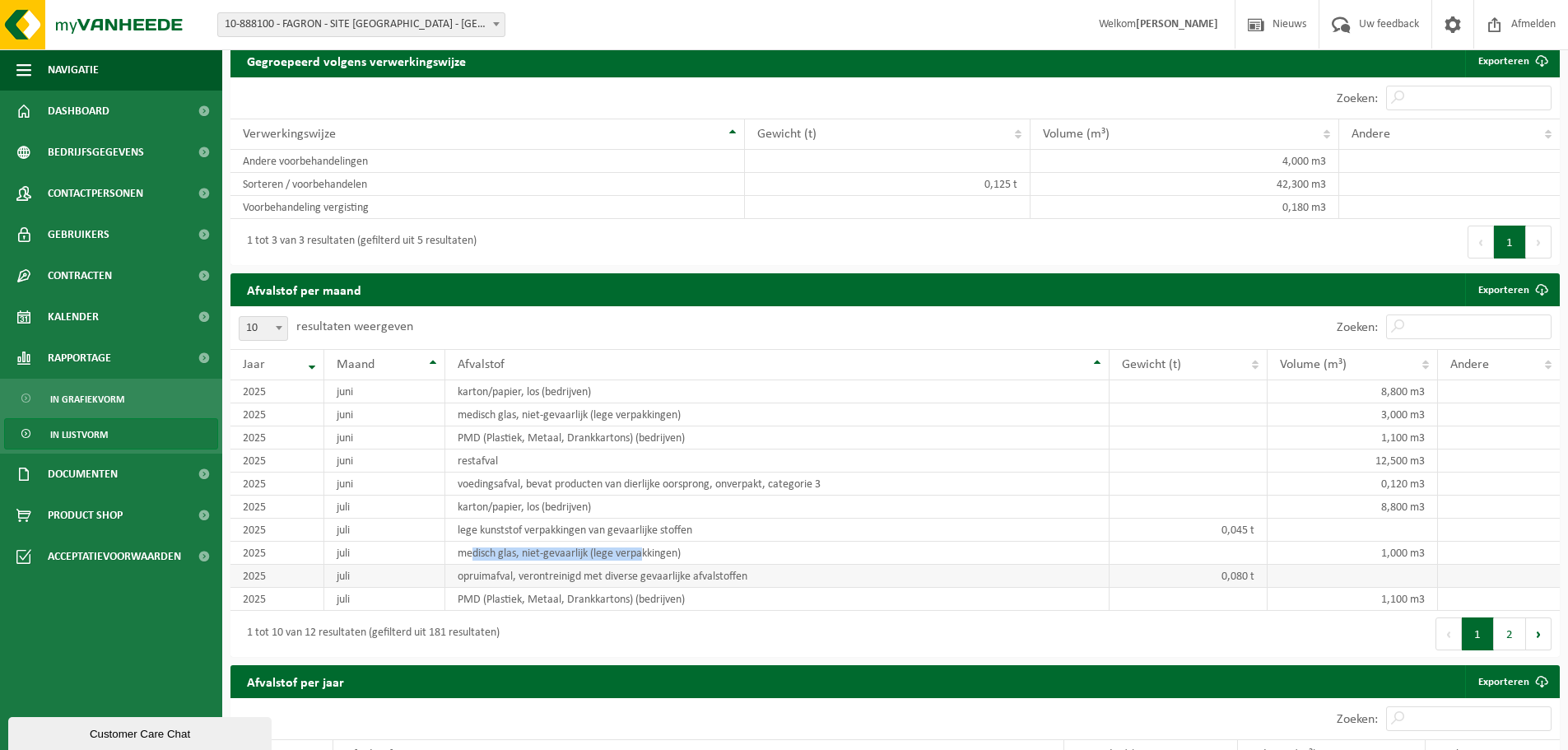
drag, startPoint x: 471, startPoint y: 552, endPoint x: 520, endPoint y: 561, distance: 49.8
click at [643, 553] on td "medisch glas, niet-gevaarlijk (lege verpakkingen)" at bounding box center [778, 554] width 664 height 23
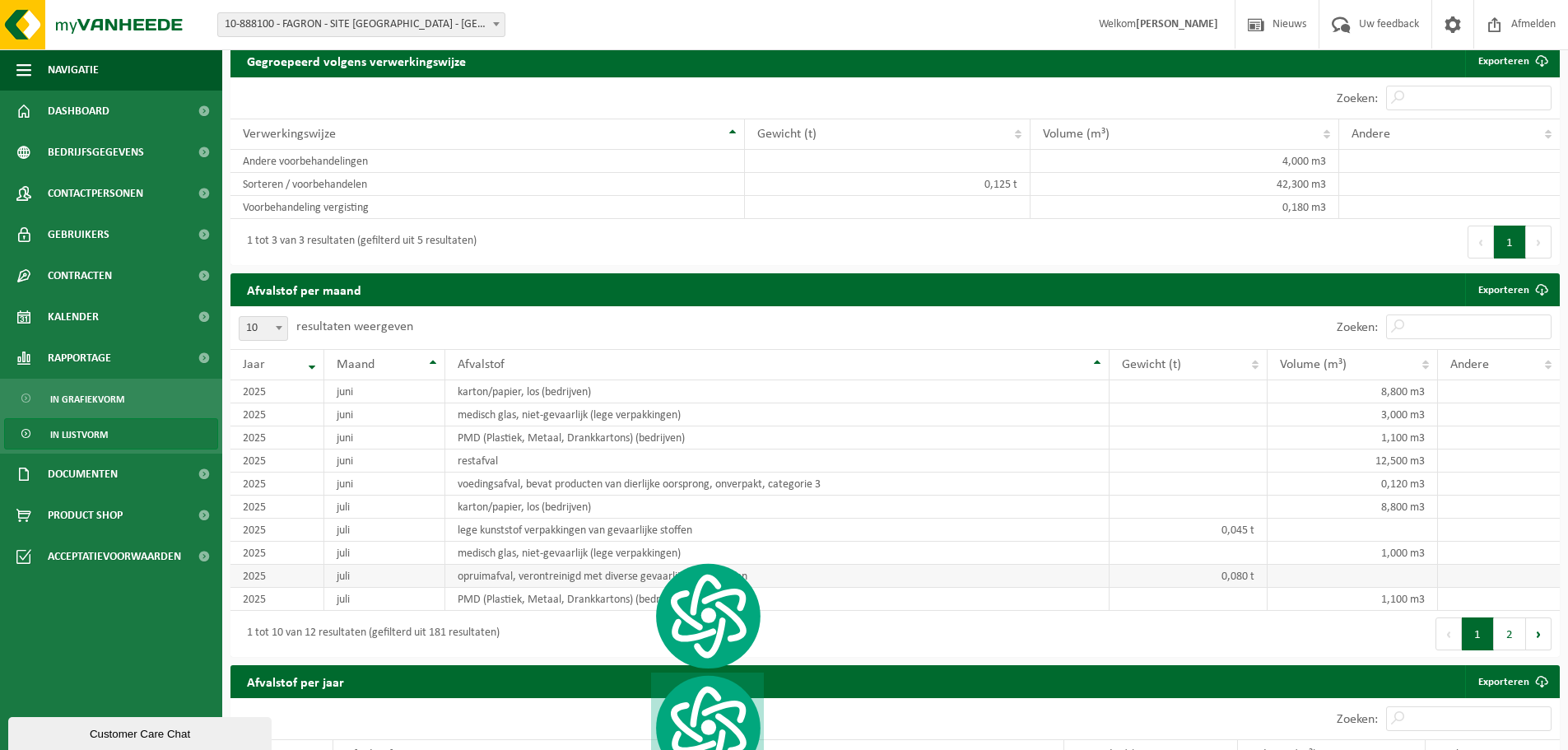
click at [519, 571] on td "opruimafval, verontreinigd met diverse gevaarlijke afvalstoffen" at bounding box center [778, 577] width 664 height 23
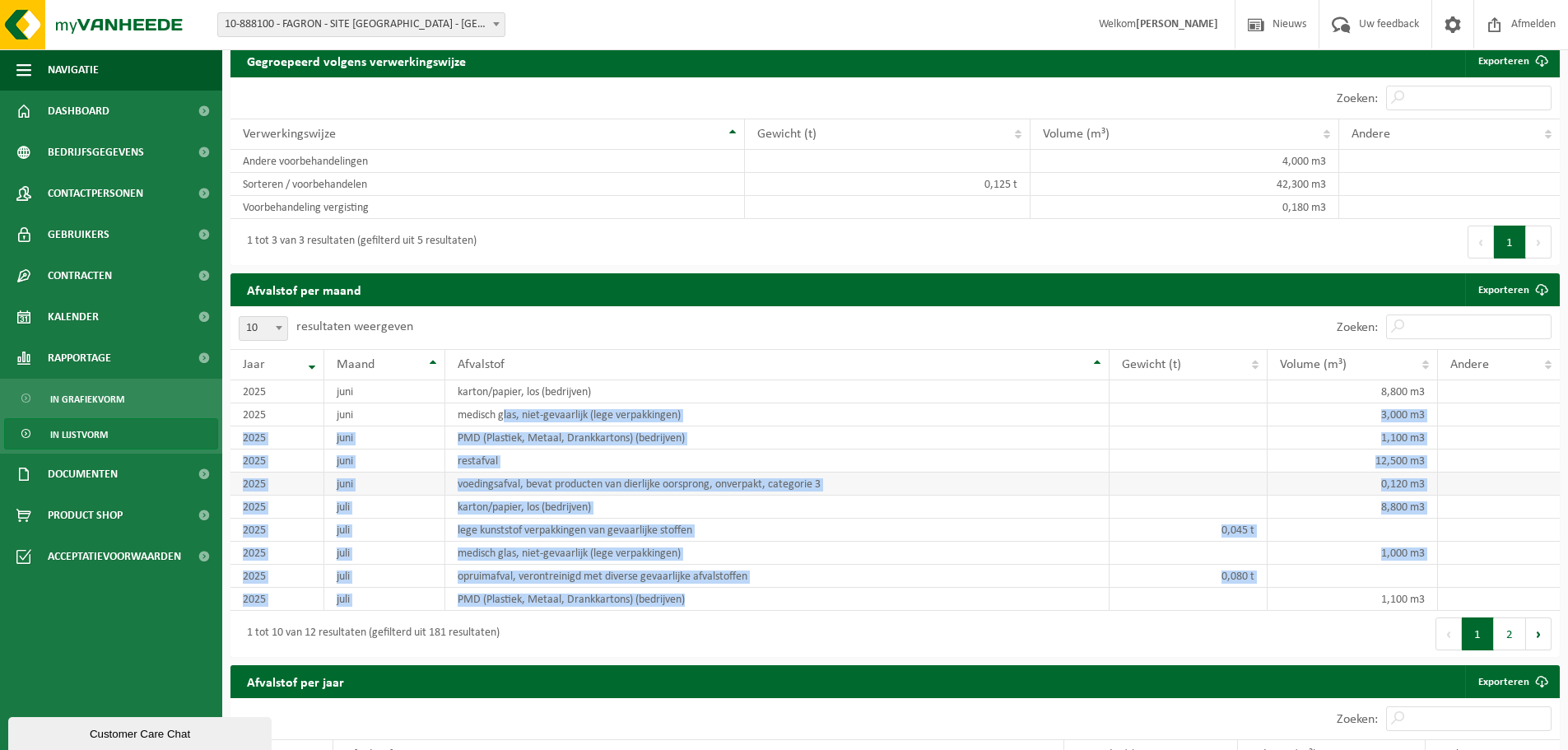
drag, startPoint x: 505, startPoint y: 414, endPoint x: 1535, endPoint y: 475, distance: 1031.8
click at [775, 593] on tbody "[DATE] karton/papier, los (bedrijven) 8,800 m3 [DATE] medisch glas, niet-gevaar…" at bounding box center [895, 496] width 1329 height 230
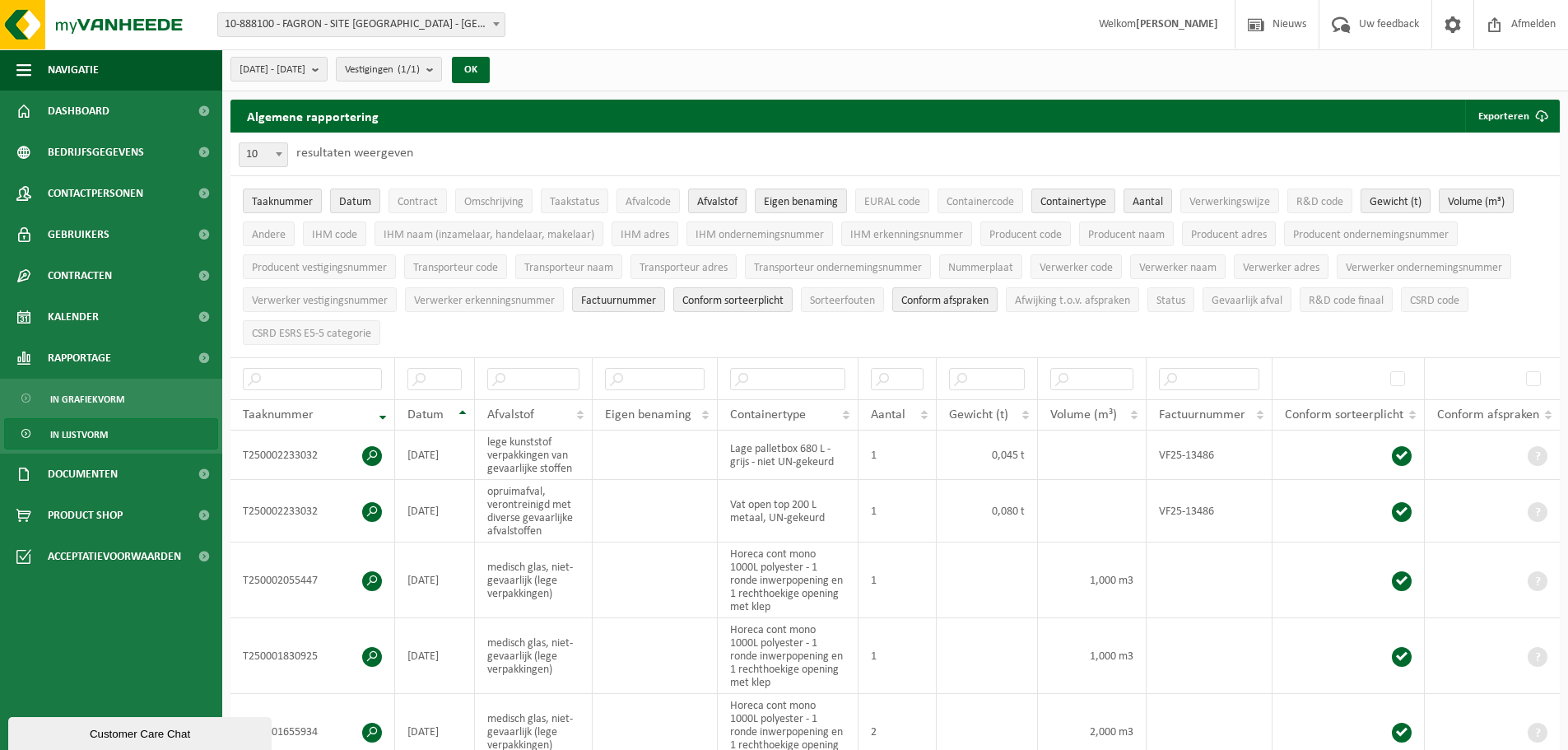
scroll to position [0, 0]
